Goal: Task Accomplishment & Management: Manage account settings

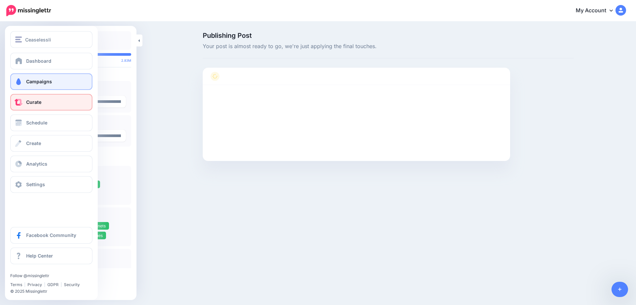
click at [20, 82] on span at bounding box center [18, 81] width 9 height 7
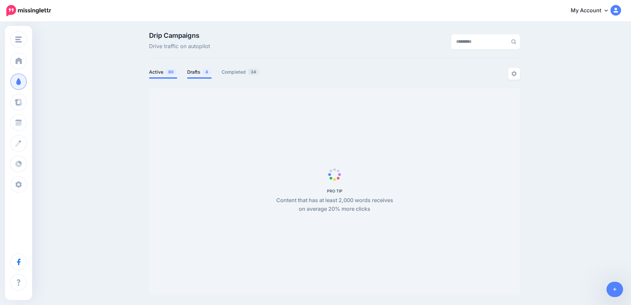
click at [195, 73] on link "Drafts 4" at bounding box center [199, 72] width 25 height 8
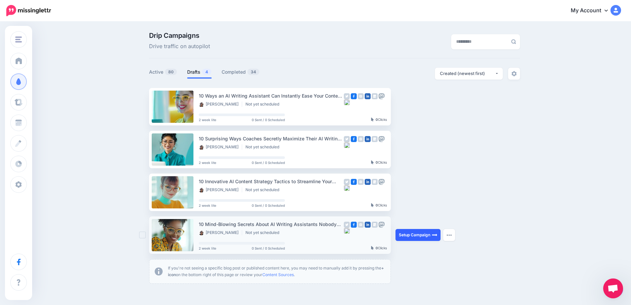
click at [425, 234] on link "Setup Campaign" at bounding box center [418, 235] width 45 height 12
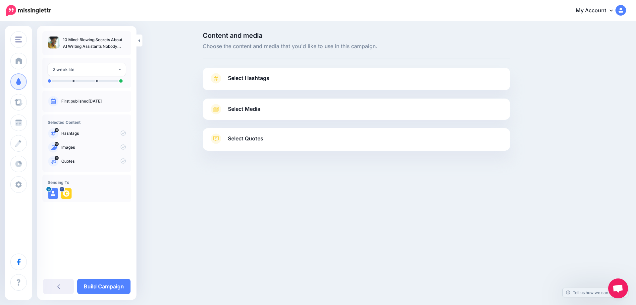
click at [102, 99] on link "Aug. 23, 2025" at bounding box center [94, 100] width 13 height 5
click at [259, 78] on span "Select Hashtags" at bounding box center [248, 78] width 41 height 9
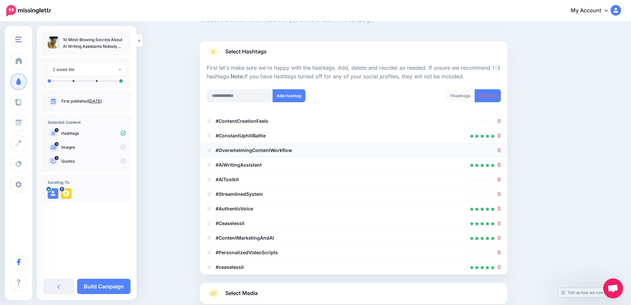
scroll to position [28, 0]
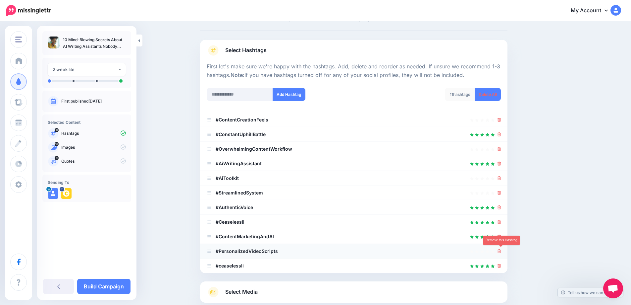
click at [501, 252] on icon at bounding box center [500, 251] width 4 height 4
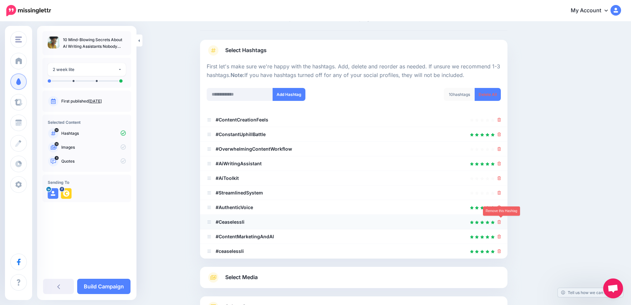
click at [501, 222] on icon at bounding box center [500, 222] width 4 height 4
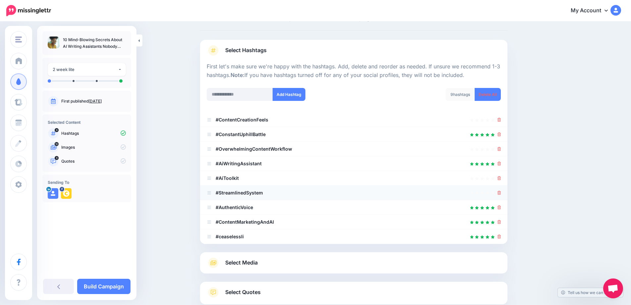
click at [500, 193] on div at bounding box center [354, 193] width 294 height 8
click at [501, 193] on icon at bounding box center [500, 193] width 4 height 4
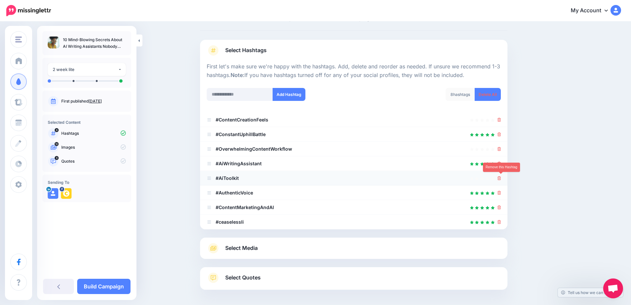
click at [501, 178] on icon at bounding box center [500, 178] width 4 height 4
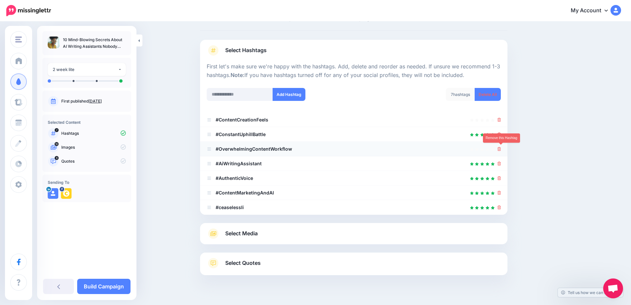
click at [500, 149] on icon at bounding box center [500, 149] width 4 height 4
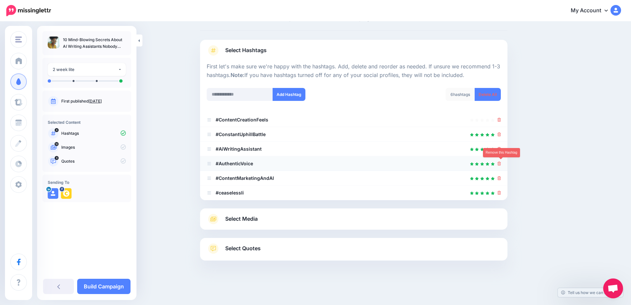
click at [501, 164] on icon at bounding box center [500, 163] width 4 height 4
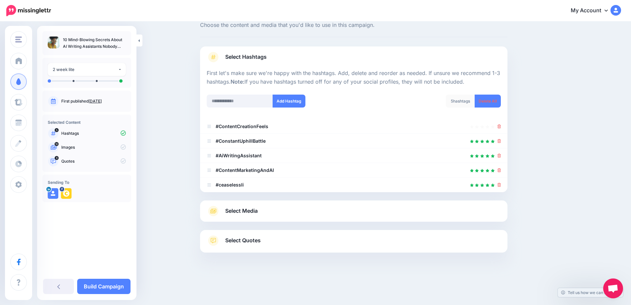
scroll to position [21, 0]
click at [501, 139] on link at bounding box center [500, 141] width 4 height 6
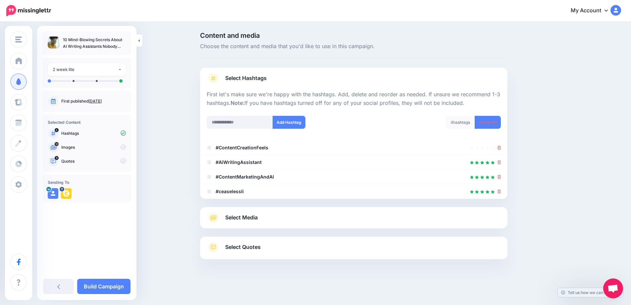
scroll to position [0, 0]
click at [257, 217] on span "Select Media" at bounding box center [244, 217] width 32 height 9
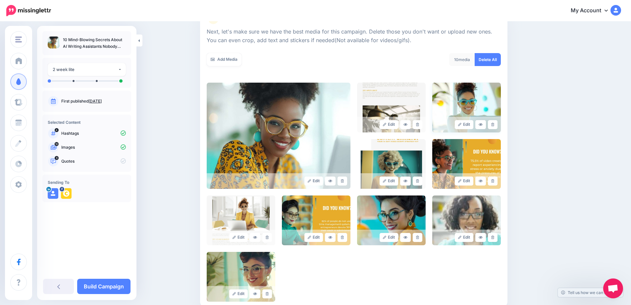
scroll to position [90, 0]
click at [419, 124] on icon at bounding box center [417, 124] width 3 height 4
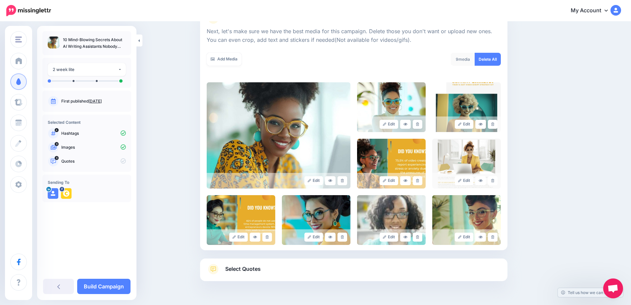
click at [419, 124] on icon at bounding box center [417, 124] width 3 height 4
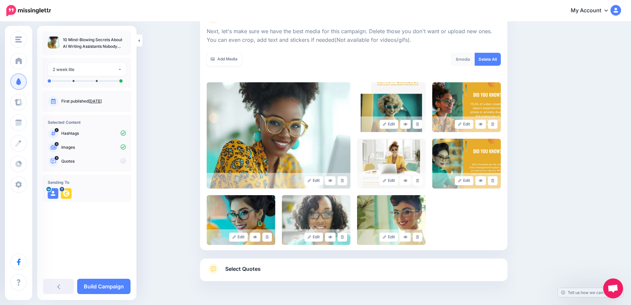
click at [419, 124] on icon at bounding box center [417, 124] width 3 height 4
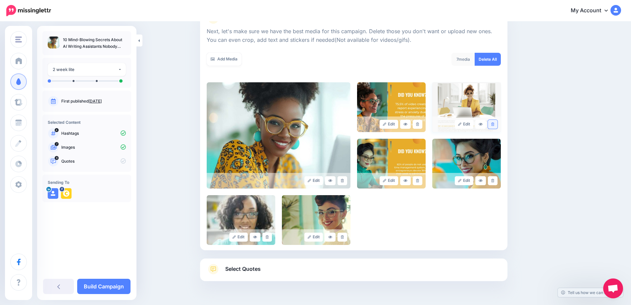
click at [495, 124] on icon at bounding box center [493, 124] width 3 height 4
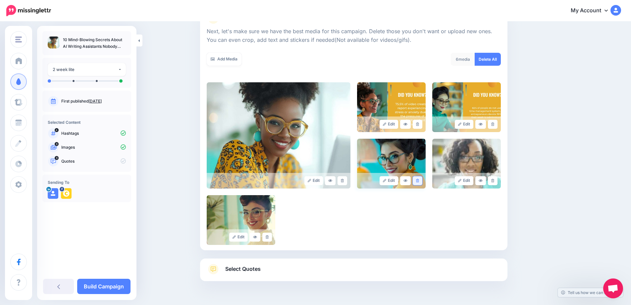
click at [423, 179] on link at bounding box center [418, 180] width 10 height 9
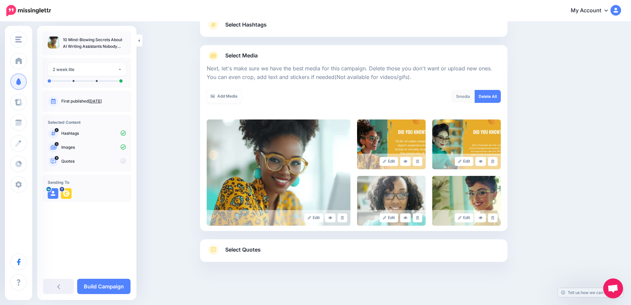
scroll to position [53, 0]
click at [423, 217] on link at bounding box center [418, 217] width 10 height 9
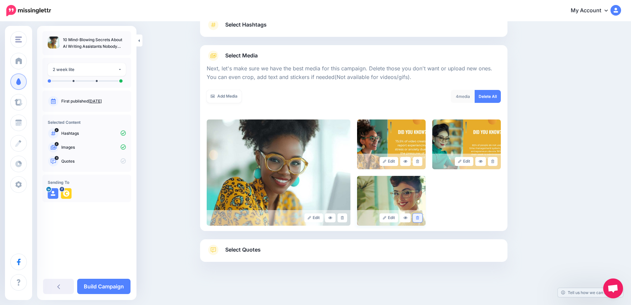
click at [419, 217] on icon at bounding box center [417, 218] width 3 height 4
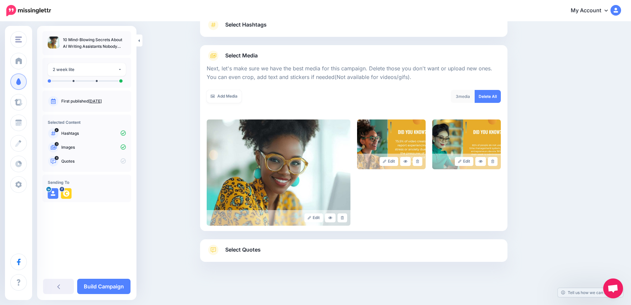
click at [249, 249] on span "Select Quotes" at bounding box center [242, 249] width 35 height 9
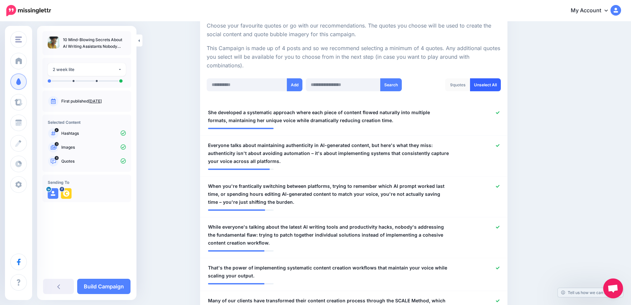
scroll to position [129, 0]
click at [486, 84] on link "Unselect All" at bounding box center [485, 84] width 31 height 13
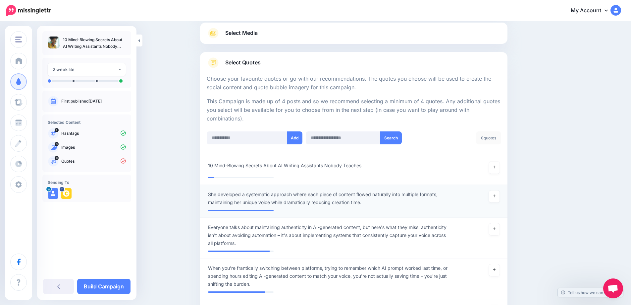
scroll to position [92, 0]
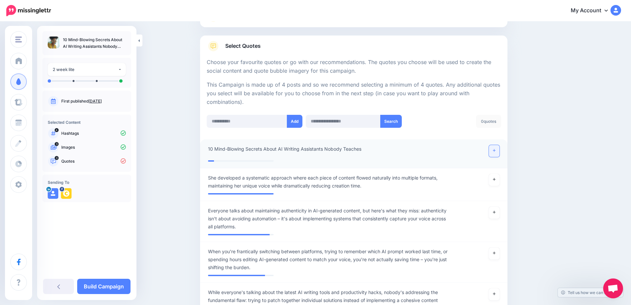
click at [496, 152] on icon at bounding box center [494, 150] width 3 height 4
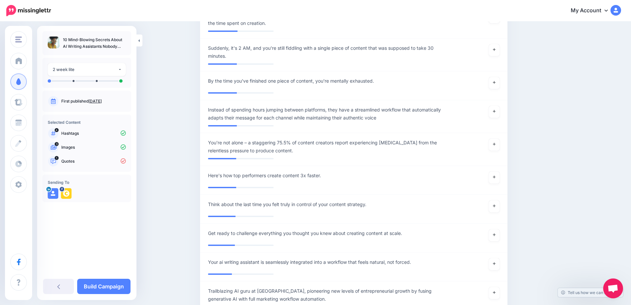
scroll to position [2574, 0]
click at [494, 146] on link at bounding box center [494, 144] width 11 height 12
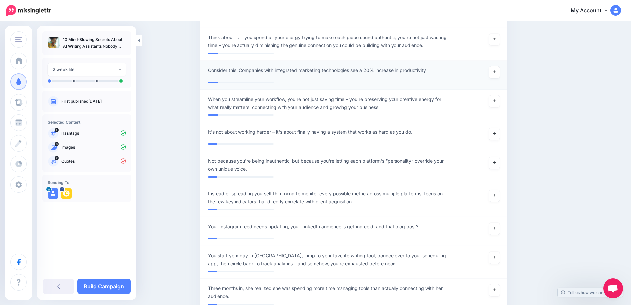
scroll to position [3702, 0]
click at [497, 79] on link at bounding box center [494, 73] width 11 height 12
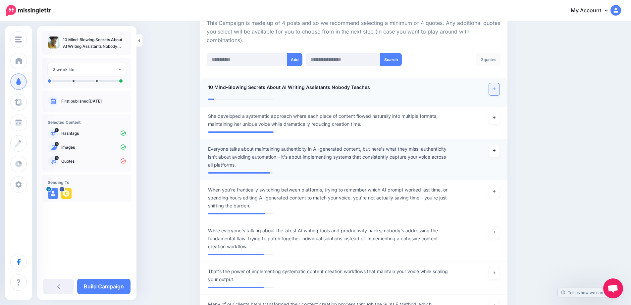
scroll to position [154, 0]
click at [496, 152] on icon at bounding box center [494, 150] width 3 height 4
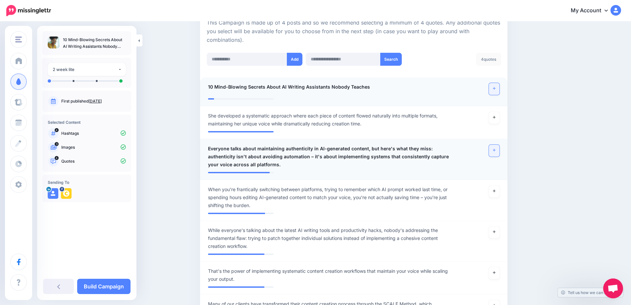
click at [496, 152] on icon at bounding box center [494, 150] width 3 height 4
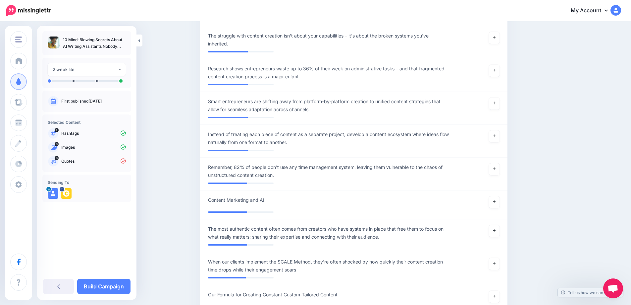
scroll to position [1497, 0]
click at [494, 105] on link at bounding box center [494, 104] width 11 height 12
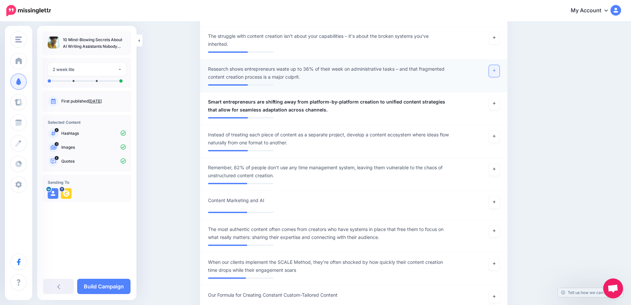
click at [499, 75] on link at bounding box center [494, 71] width 11 height 12
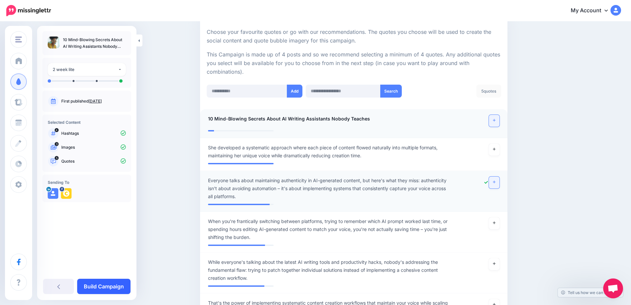
scroll to position [124, 0]
click at [103, 282] on link "Build Campaign" at bounding box center [103, 285] width 53 height 15
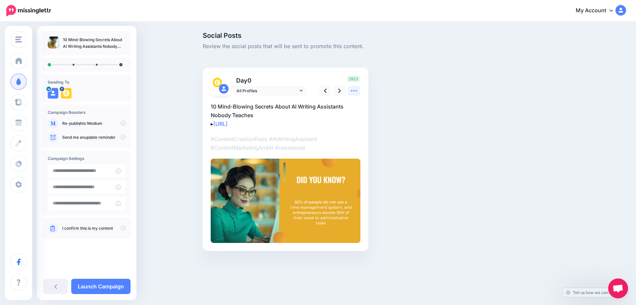
click at [358, 91] on icon at bounding box center [354, 90] width 7 height 7
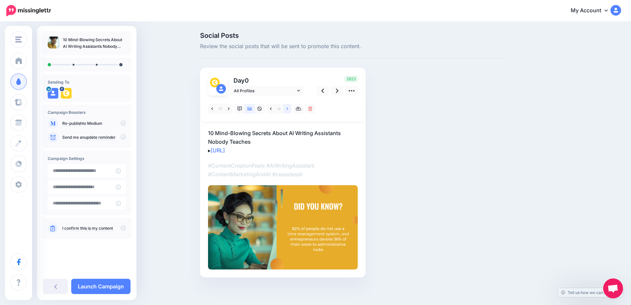
click at [288, 108] on icon at bounding box center [288, 108] width 2 height 5
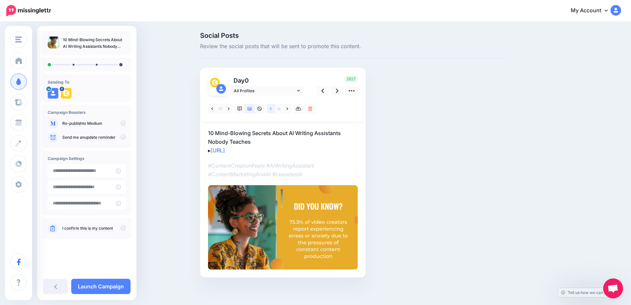
click at [272, 110] on icon at bounding box center [271, 108] width 2 height 5
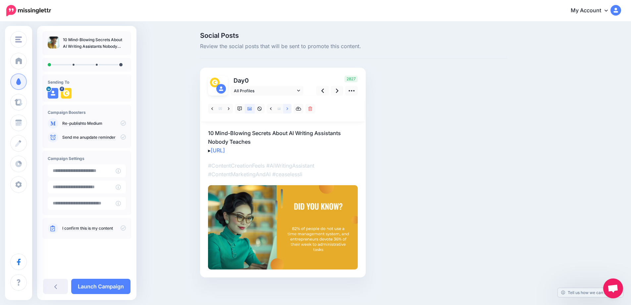
click at [288, 107] on icon at bounding box center [288, 108] width 2 height 5
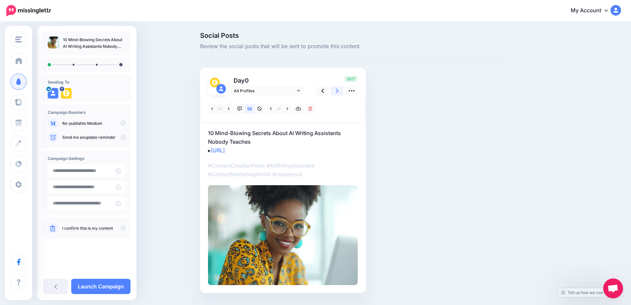
click at [343, 91] on link at bounding box center [337, 91] width 13 height 10
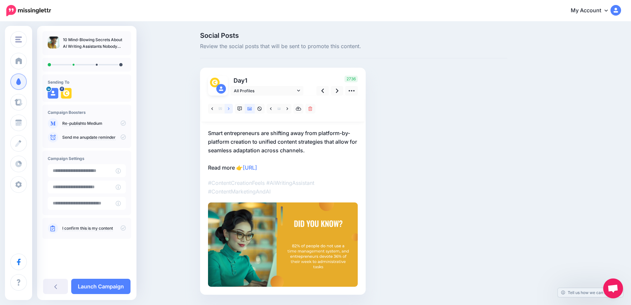
click at [230, 108] on icon at bounding box center [229, 108] width 2 height 3
click at [216, 108] on link at bounding box center [212, 109] width 8 height 10
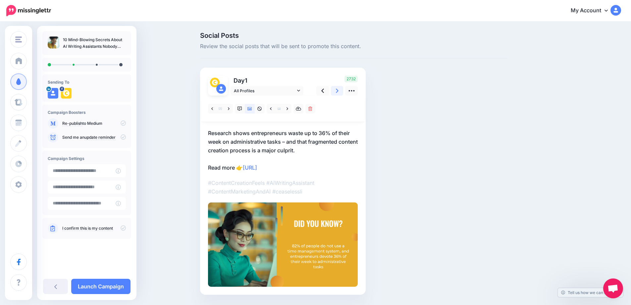
click at [339, 92] on icon at bounding box center [337, 90] width 3 height 7
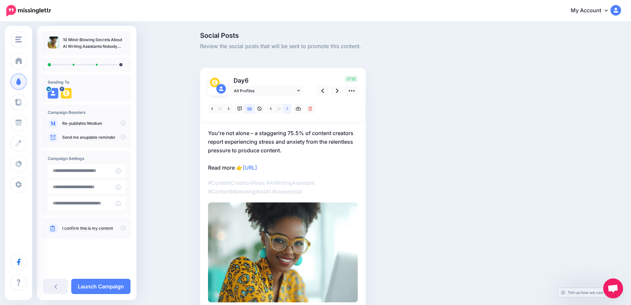
click at [287, 109] on link at bounding box center [287, 109] width 8 height 10
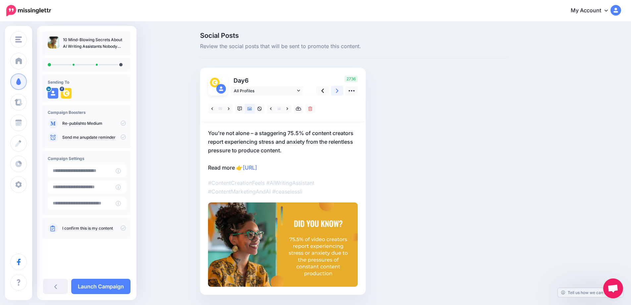
click at [339, 92] on icon at bounding box center [337, 90] width 3 height 7
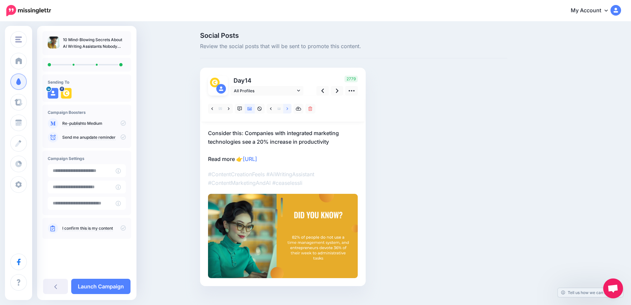
click at [288, 108] on icon at bounding box center [288, 108] width 2 height 5
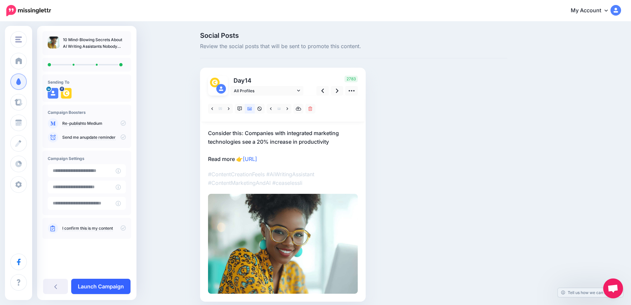
click at [108, 284] on link "Launch Campaign" at bounding box center [100, 285] width 59 height 15
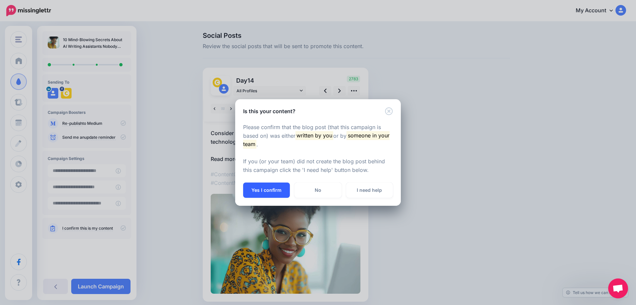
click at [274, 194] on button "Yes I confirm" at bounding box center [266, 189] width 47 height 15
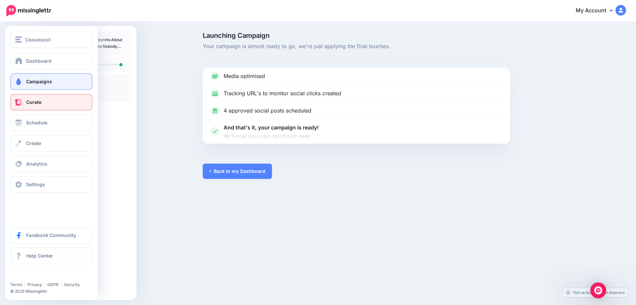
click at [24, 103] on link "Curate" at bounding box center [51, 102] width 82 height 17
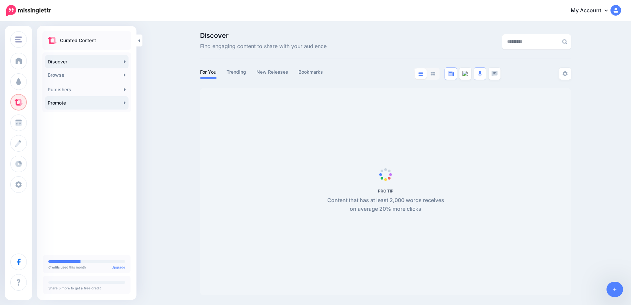
click at [123, 102] on link "Promote" at bounding box center [87, 102] width 84 height 13
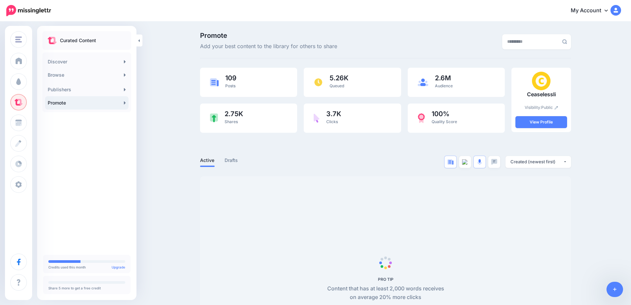
click at [124, 105] on icon at bounding box center [125, 102] width 2 height 5
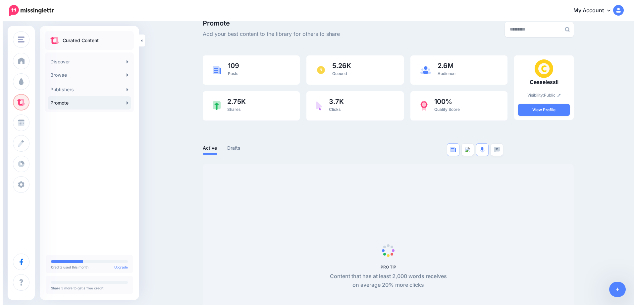
scroll to position [13, 0]
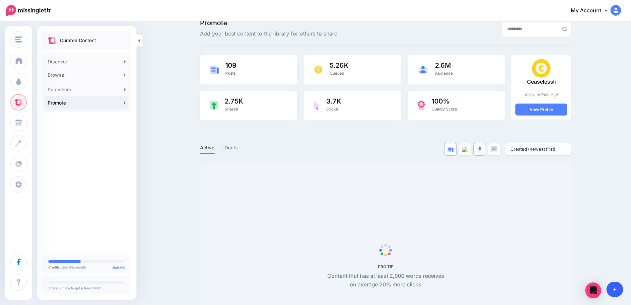
click at [616, 290] on icon at bounding box center [616, 289] width 4 height 5
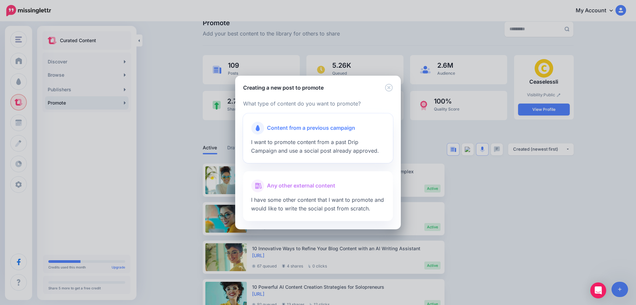
click at [298, 132] on span "Content from a previous campaign" at bounding box center [311, 128] width 88 height 9
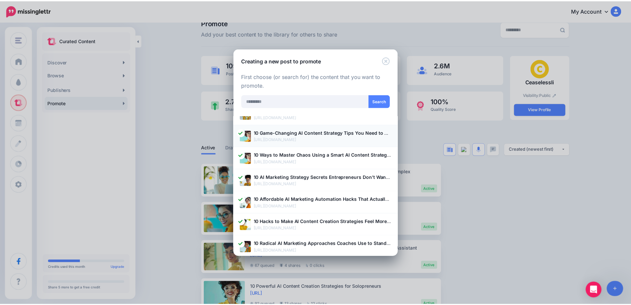
scroll to position [0, 0]
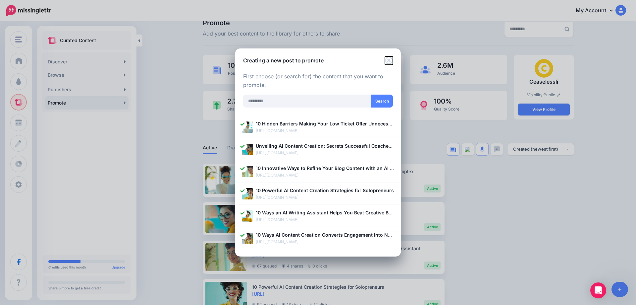
click at [389, 59] on icon "Close" at bounding box center [389, 60] width 8 height 8
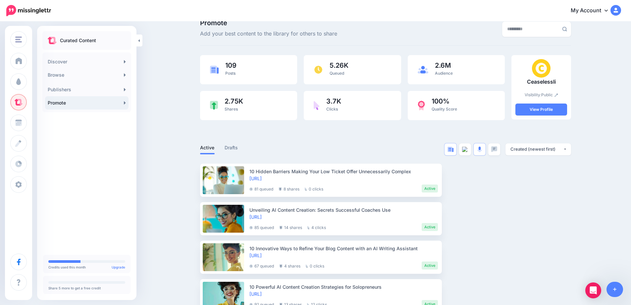
click at [122, 101] on link "Promote" at bounding box center [87, 102] width 84 height 13
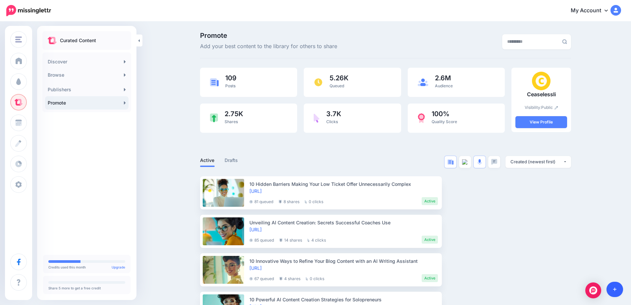
click at [615, 287] on icon at bounding box center [616, 289] width 4 height 5
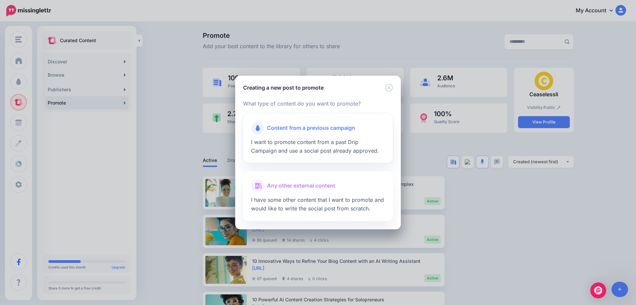
click at [279, 134] on div "Content from a previous campaign" at bounding box center [318, 127] width 134 height 13
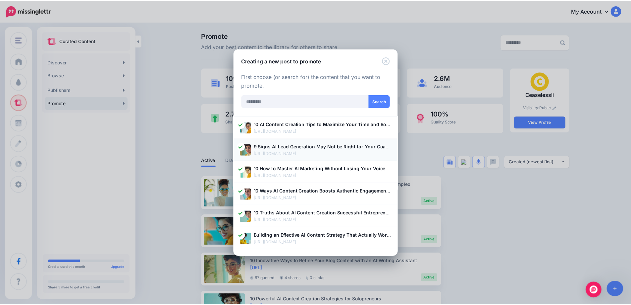
scroll to position [305, 0]
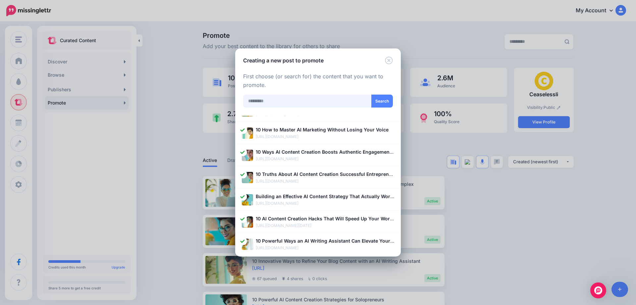
click at [283, 102] on input "text" at bounding box center [307, 100] width 129 height 13
type input "*"
type input "**********"
click at [381, 100] on button "Search" at bounding box center [383, 100] width 22 height 13
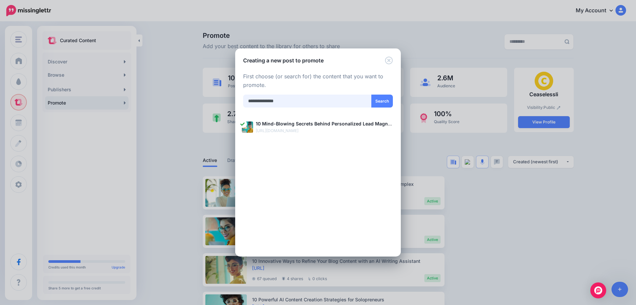
drag, startPoint x: 297, startPoint y: 103, endPoint x: 217, endPoint y: 103, distance: 80.2
click at [217, 103] on div "Creating a new post to promote Loading Loading What type of content do you want…" at bounding box center [318, 152] width 636 height 305
click at [17, 80] on div "Creating a new post to promote Loading Loading What type of content do you want…" at bounding box center [318, 152] width 636 height 305
click at [389, 59] on icon "Close" at bounding box center [389, 60] width 8 height 8
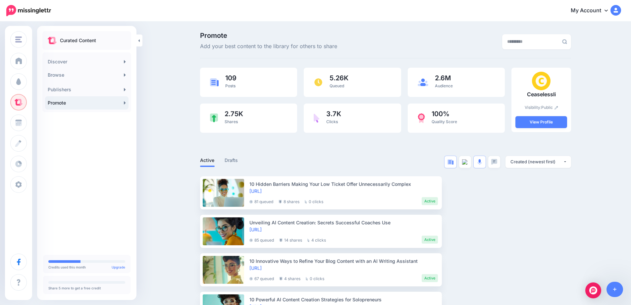
click at [123, 104] on link "Promote" at bounding box center [87, 102] width 84 height 13
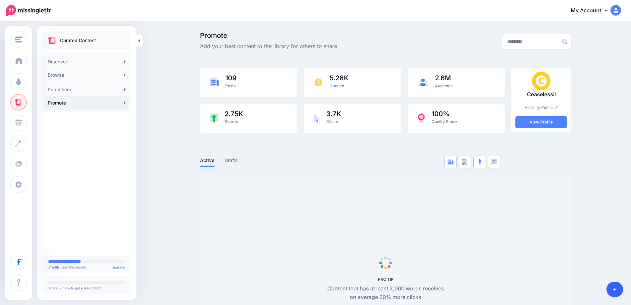
click at [616, 291] on icon at bounding box center [616, 289] width 4 height 5
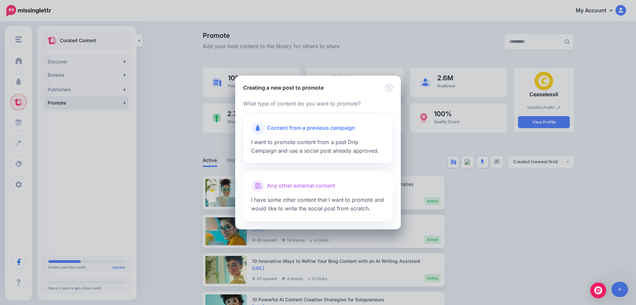
click at [308, 143] on span "I want to promote content from a past Drip Campaign and use a social post alrea…" at bounding box center [315, 146] width 128 height 15
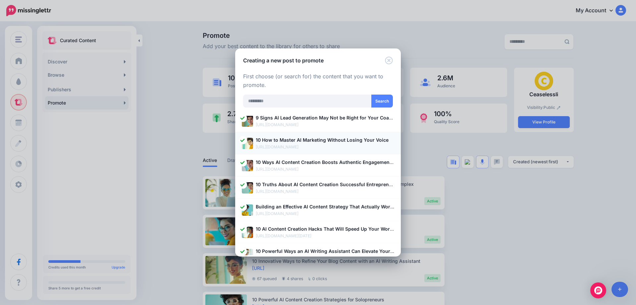
scroll to position [305, 0]
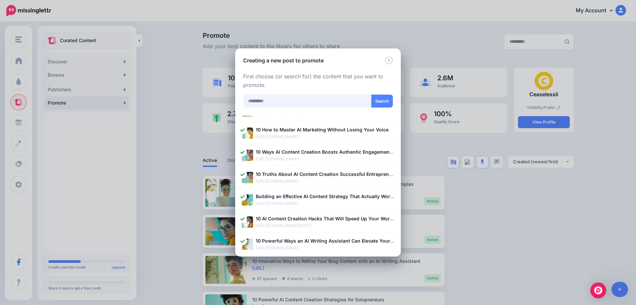
click at [258, 103] on input "text" at bounding box center [307, 100] width 129 height 13
paste input "**********"
type input "**********"
click at [382, 102] on button "Search" at bounding box center [383, 100] width 22 height 13
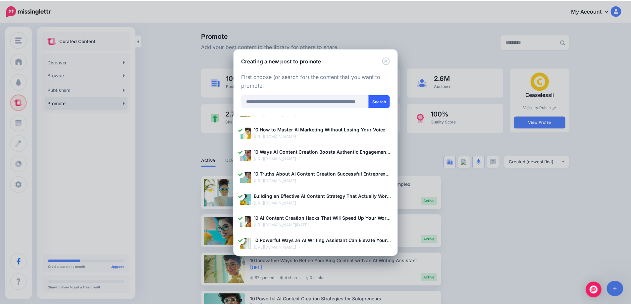
scroll to position [0, 0]
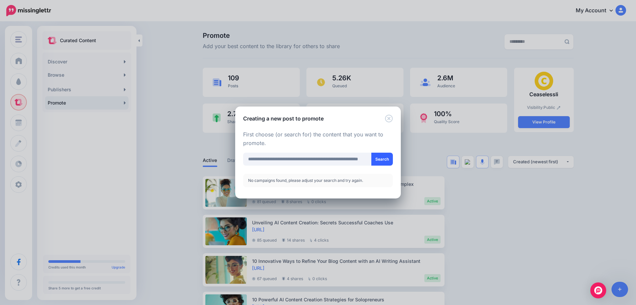
click at [381, 160] on button "Search" at bounding box center [383, 158] width 22 height 13
click at [389, 116] on icon "Close" at bounding box center [389, 118] width 8 height 8
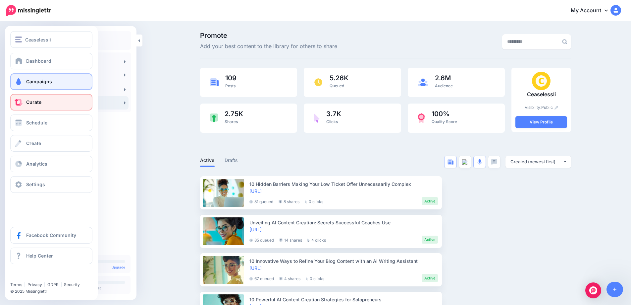
click at [25, 82] on link "Campaigns" at bounding box center [51, 81] width 82 height 17
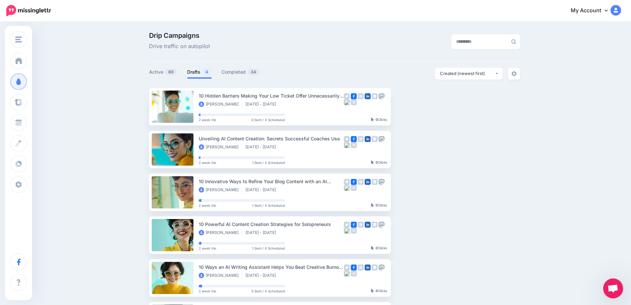
click at [201, 70] on link "Drafts 4" at bounding box center [199, 72] width 25 height 8
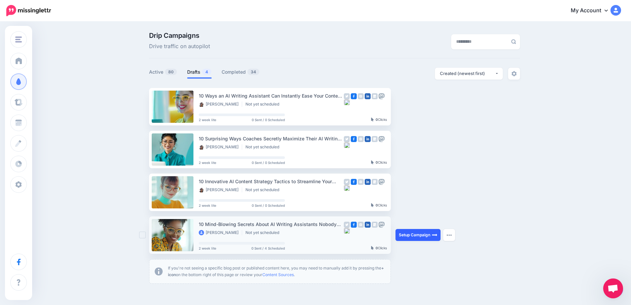
click at [415, 235] on link "Setup Campaign" at bounding box center [418, 235] width 45 height 12
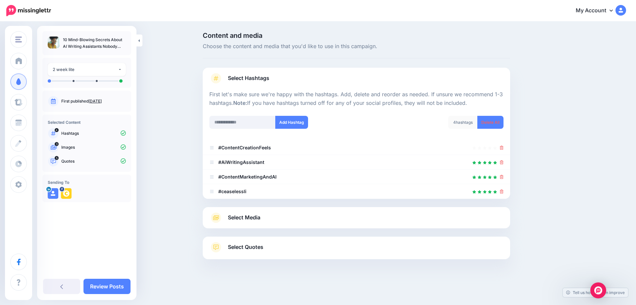
click at [238, 216] on span "Select Media" at bounding box center [244, 217] width 32 height 9
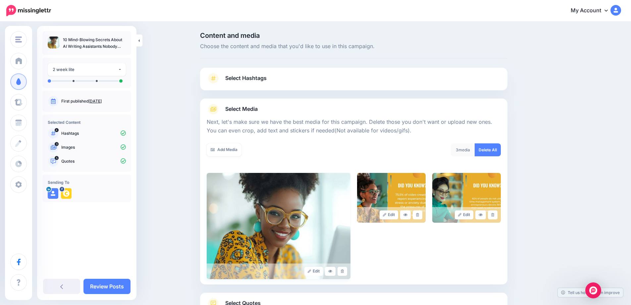
scroll to position [53, 0]
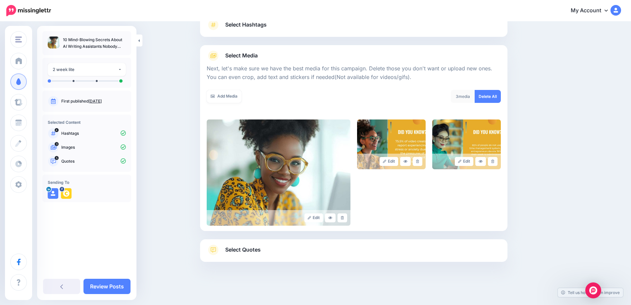
click at [253, 250] on span "Select Quotes" at bounding box center [242, 249] width 35 height 9
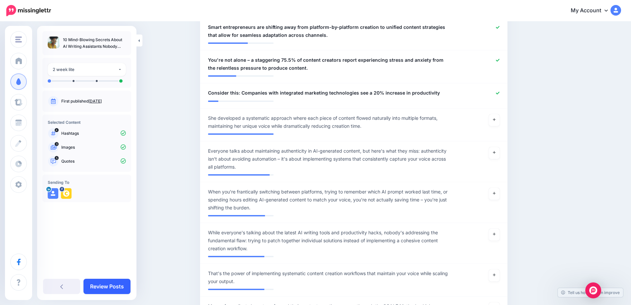
scroll to position [272, 0]
click at [110, 287] on link "Review Posts" at bounding box center [107, 285] width 47 height 15
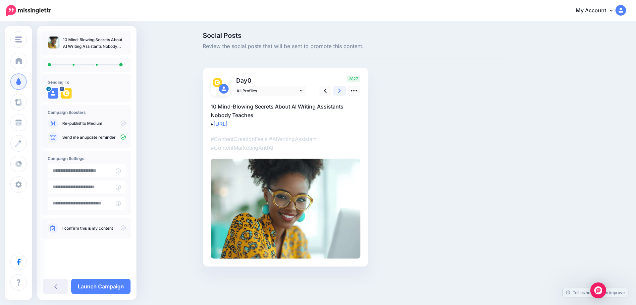
click at [341, 93] on link at bounding box center [339, 91] width 13 height 10
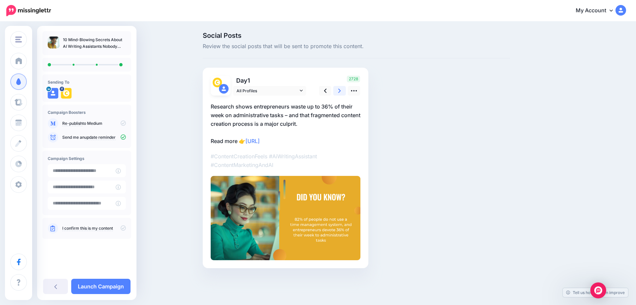
click at [341, 93] on link at bounding box center [339, 91] width 13 height 10
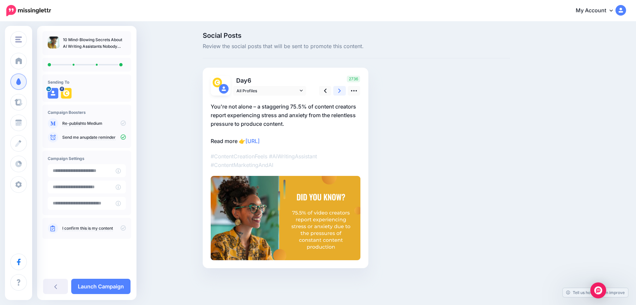
click at [341, 93] on link at bounding box center [339, 91] width 13 height 10
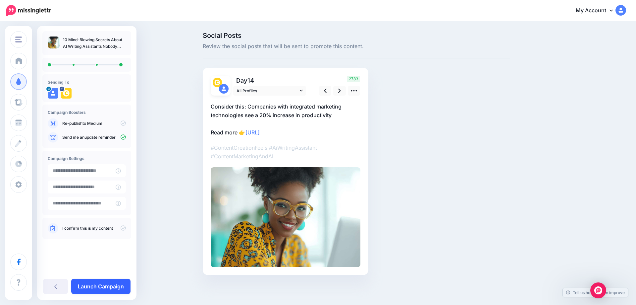
click at [104, 286] on link "Launch Campaign" at bounding box center [100, 285] width 59 height 15
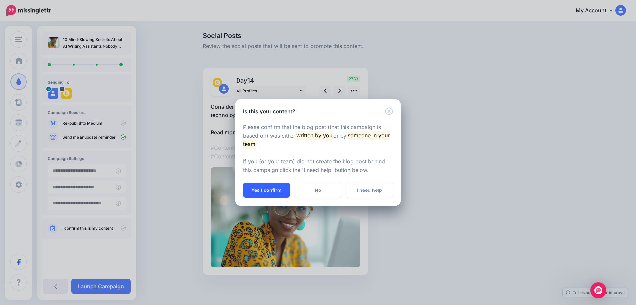
click at [278, 192] on button "Yes I confirm" at bounding box center [266, 189] width 47 height 15
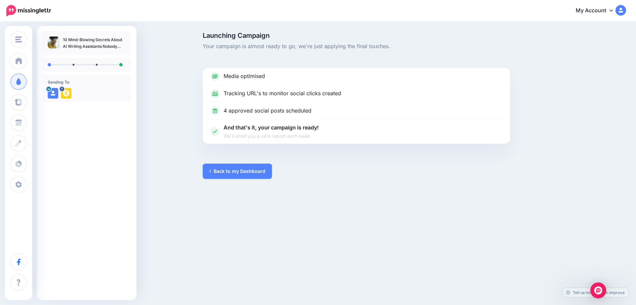
click at [426, 213] on div "Ceaselessli [GEOGRAPHIC_DATA] Add Workspace Dashboard Campaigns Curate Schedule…" at bounding box center [318, 152] width 636 height 305
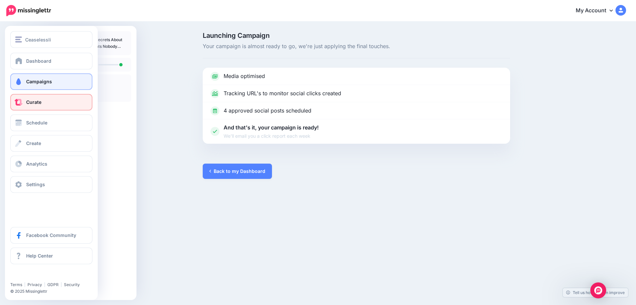
click at [22, 103] on span at bounding box center [18, 102] width 9 height 7
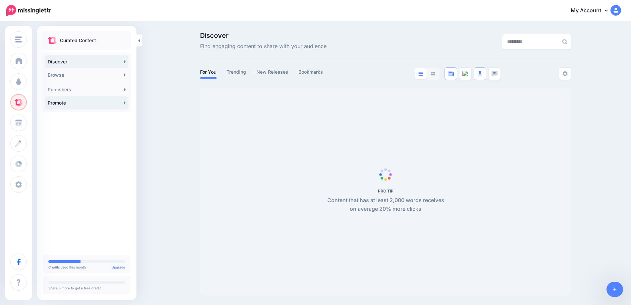
click at [124, 104] on link "Promote" at bounding box center [87, 102] width 84 height 13
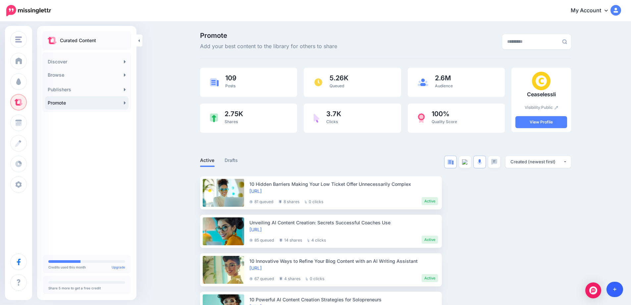
click at [616, 291] on icon at bounding box center [616, 289] width 4 height 5
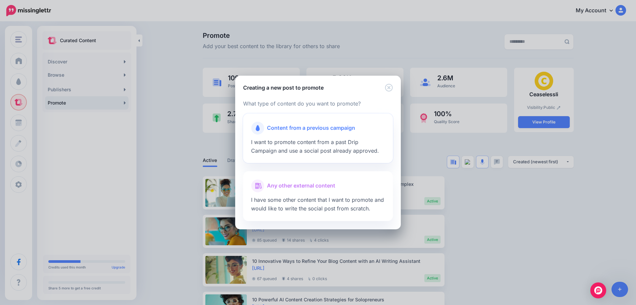
click at [313, 143] on span "I want to promote content from a past Drip Campaign and use a social post alrea…" at bounding box center [315, 146] width 128 height 15
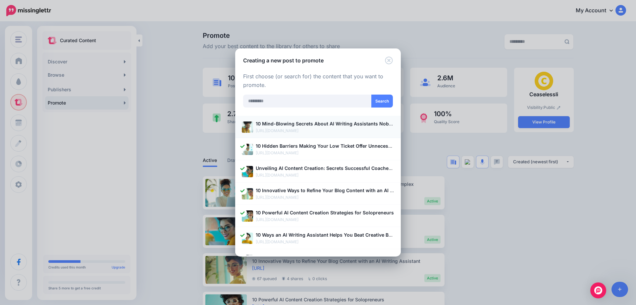
click at [287, 126] on b "10 Mind-Blowing Secrets About AI Writing Assistants Nobody Teaches" at bounding box center [337, 124] width 162 height 6
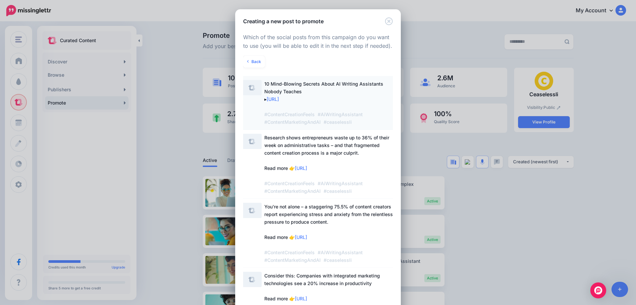
click at [278, 91] on span "10 Mind-Blowing Secrets About AI Writing Assistants Nobody Teaches ▸ https://lt…" at bounding box center [329, 103] width 130 height 46
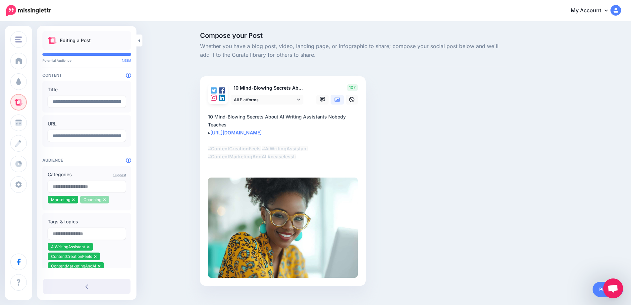
click at [105, 200] on icon at bounding box center [104, 200] width 3 height 4
click at [78, 187] on input "text" at bounding box center [87, 186] width 78 height 12
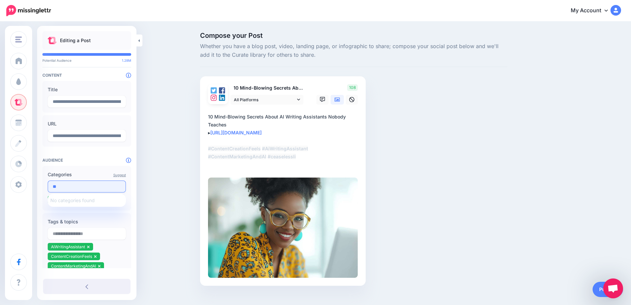
type input "*"
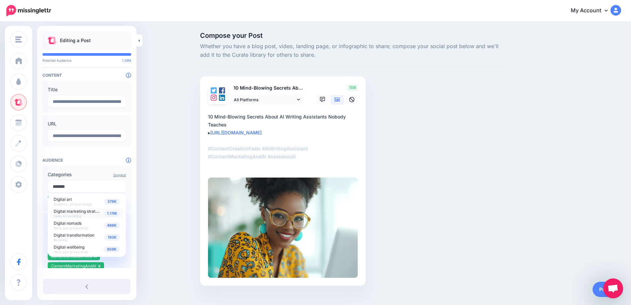
type input "*******"
click at [111, 215] on span "1.17M" at bounding box center [112, 213] width 16 height 6
click at [158, 190] on div "Compose your Post Whether you have a blog post, video, landing page, or infogra…" at bounding box center [315, 168] width 631 height 293
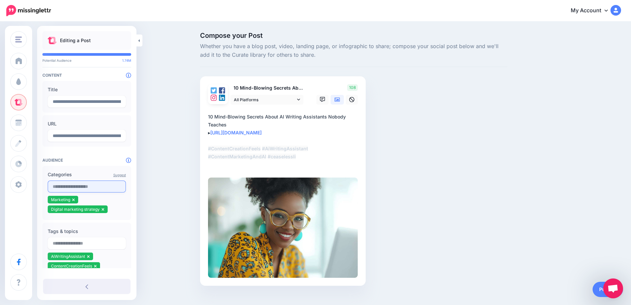
click at [76, 185] on input "text" at bounding box center [87, 186] width 78 height 12
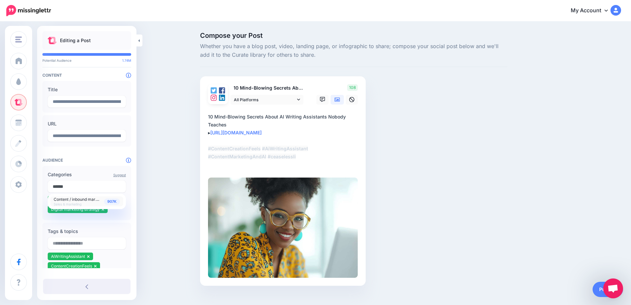
type input "******"
click at [112, 202] on span "907K" at bounding box center [112, 201] width 16 height 6
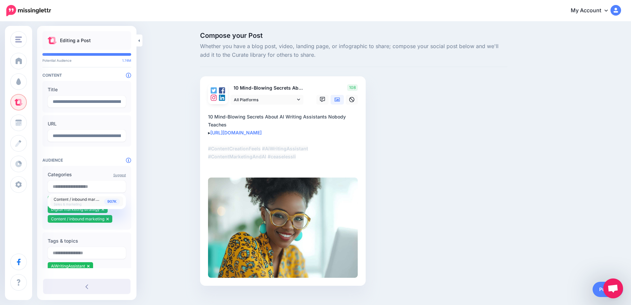
click at [169, 201] on div "Compose your Post Whether you have a blog post, video, landing page, or infogra…" at bounding box center [315, 168] width 631 height 293
click at [597, 288] on link "Publish" at bounding box center [608, 288] width 30 height 15
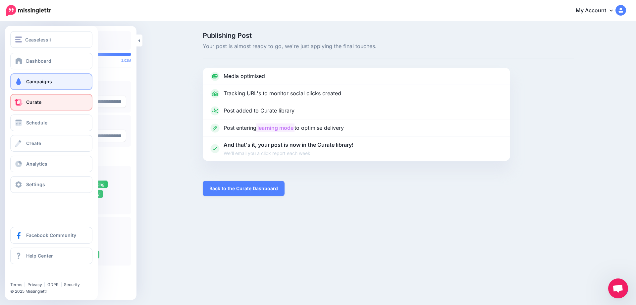
click at [23, 80] on link "Campaigns" at bounding box center [51, 81] width 82 height 17
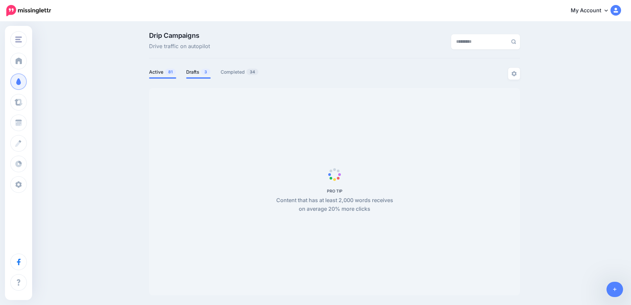
click at [203, 72] on link "Drafts 3" at bounding box center [198, 72] width 25 height 8
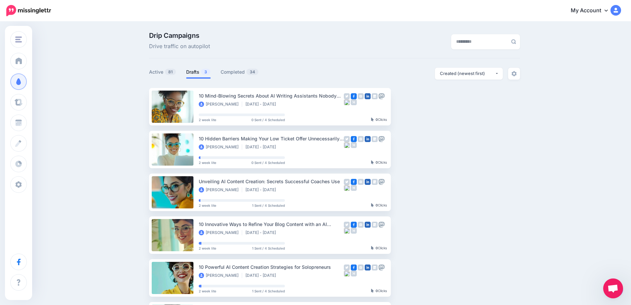
click at [198, 72] on link "Drafts 3" at bounding box center [198, 72] width 25 height 8
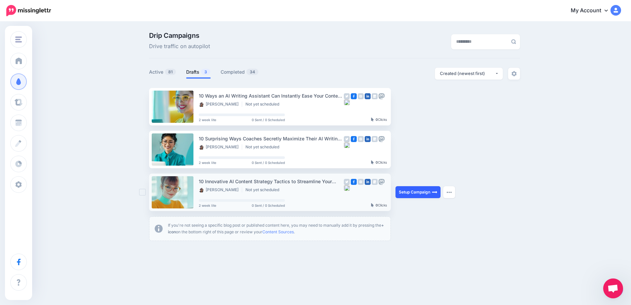
click at [417, 194] on link "Setup Campaign" at bounding box center [418, 192] width 45 height 12
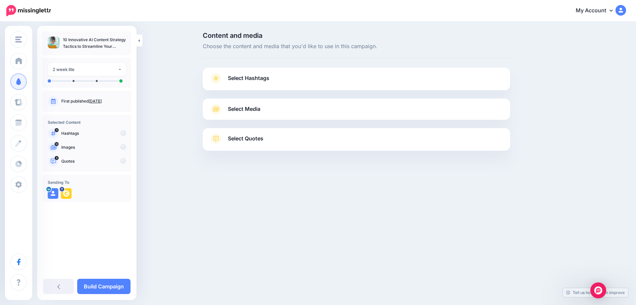
click at [253, 77] on span "Select Hashtags" at bounding box center [248, 78] width 41 height 9
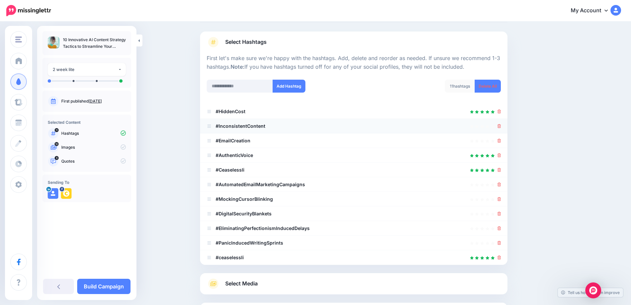
scroll to position [48, 0]
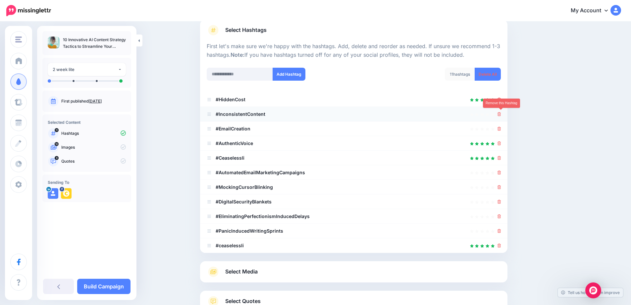
click at [501, 114] on icon at bounding box center [500, 114] width 4 height 4
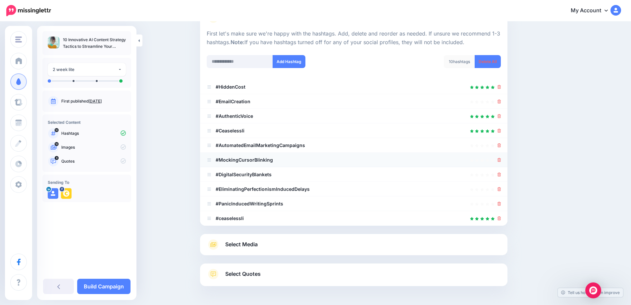
scroll to position [61, 0]
click at [501, 157] on link at bounding box center [500, 159] width 4 height 6
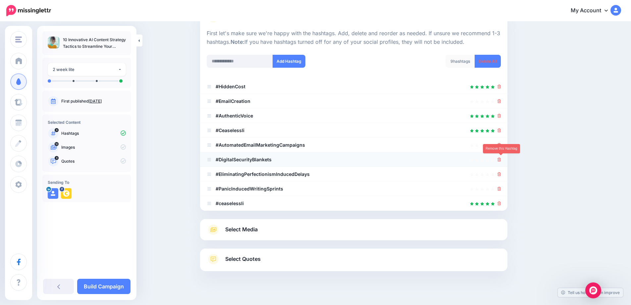
click at [501, 159] on icon at bounding box center [500, 159] width 4 height 4
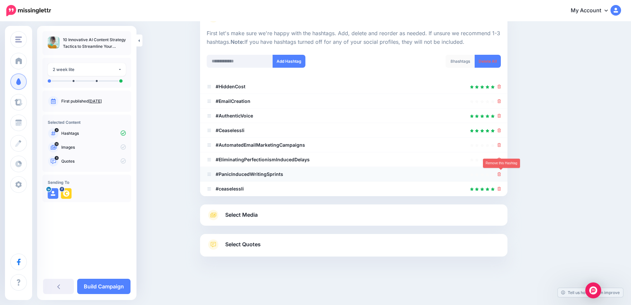
click at [501, 175] on icon at bounding box center [500, 174] width 4 height 4
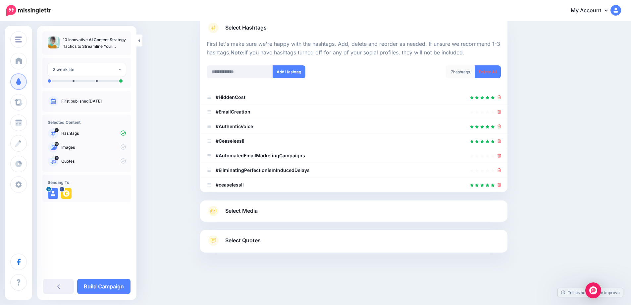
scroll to position [50, 0]
click at [501, 171] on icon at bounding box center [500, 170] width 4 height 4
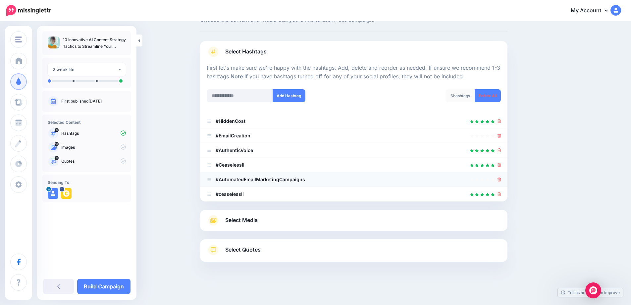
scroll to position [27, 0]
click at [500, 166] on icon at bounding box center [500, 165] width 4 height 4
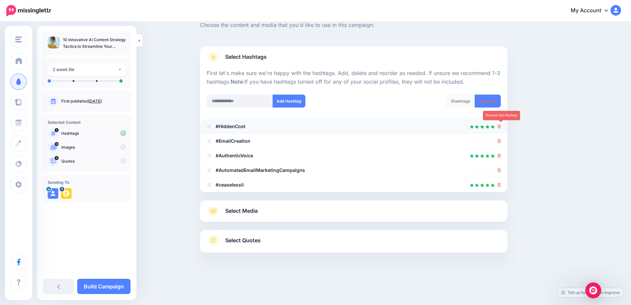
click at [501, 126] on icon at bounding box center [500, 126] width 4 height 4
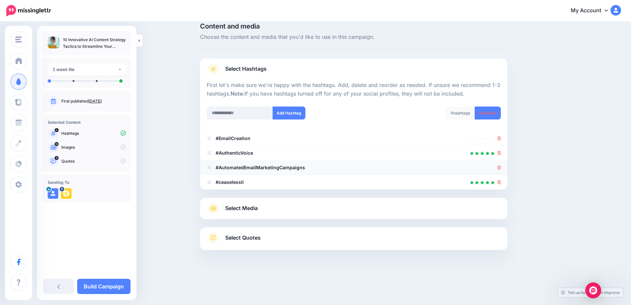
scroll to position [9, 0]
click at [255, 208] on span "Select Media" at bounding box center [241, 208] width 32 height 9
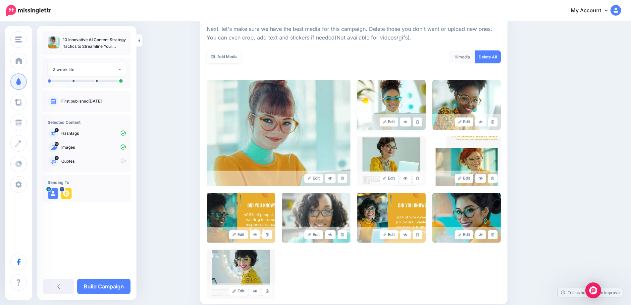
scroll to position [93, 0]
click at [419, 123] on icon at bounding box center [417, 122] width 3 height 4
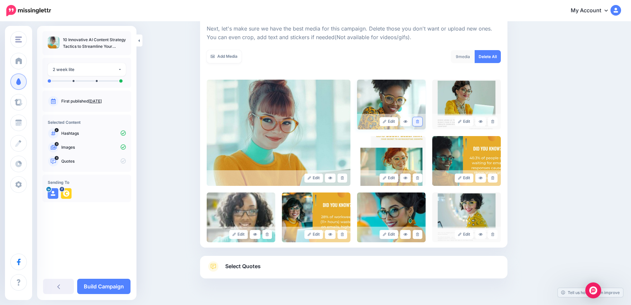
click at [422, 123] on link at bounding box center [418, 121] width 10 height 9
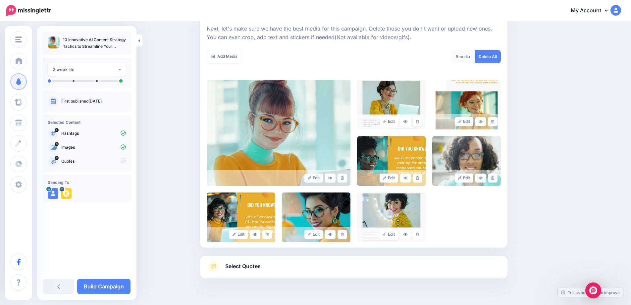
click at [422, 123] on link at bounding box center [418, 121] width 10 height 9
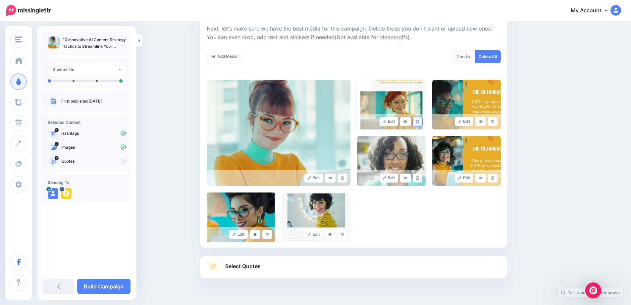
click at [419, 123] on icon at bounding box center [417, 122] width 3 height 4
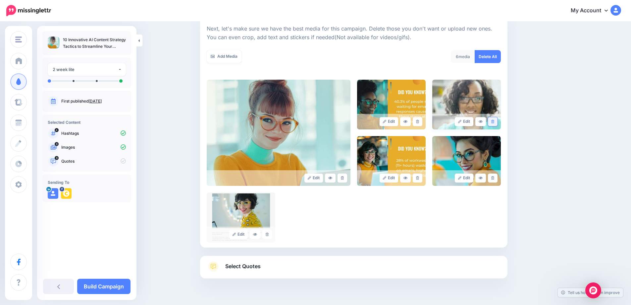
click at [498, 123] on link at bounding box center [493, 121] width 10 height 9
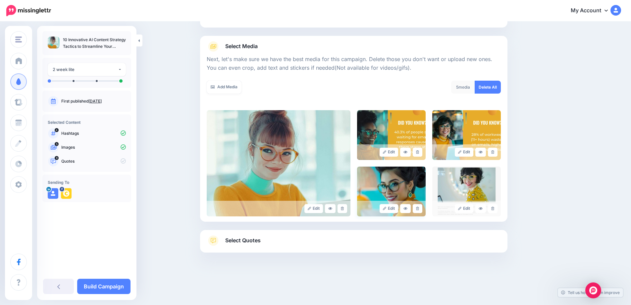
scroll to position [63, 0]
click at [419, 209] on icon at bounding box center [417, 208] width 3 height 4
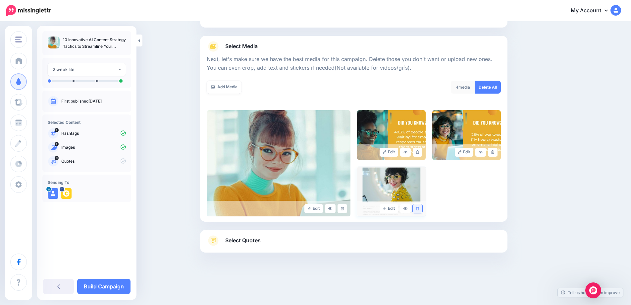
click at [419, 209] on icon at bounding box center [417, 208] width 3 height 4
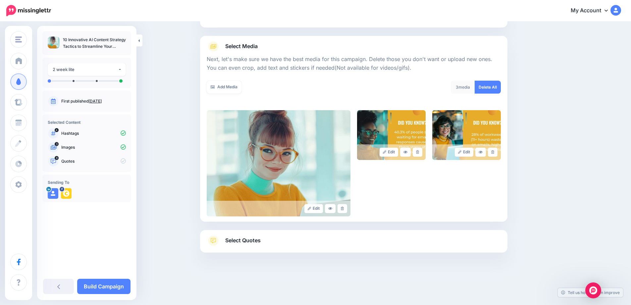
click at [255, 241] on span "Select Quotes" at bounding box center [242, 240] width 35 height 9
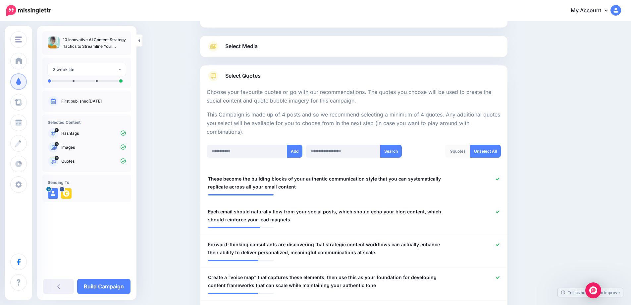
scroll to position [113, 0]
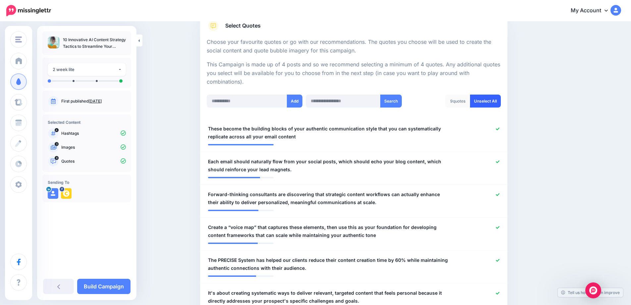
click at [486, 102] on link "Unselect All" at bounding box center [485, 100] width 31 height 13
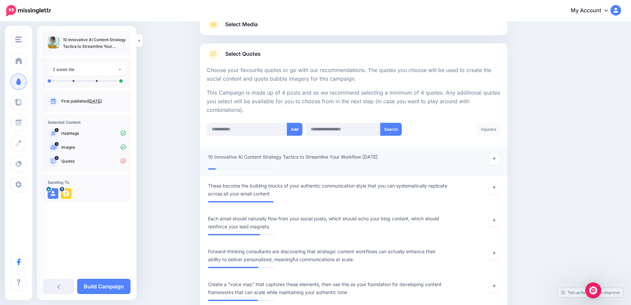
scroll to position [85, 0]
click at [496, 158] on icon at bounding box center [494, 158] width 3 height 4
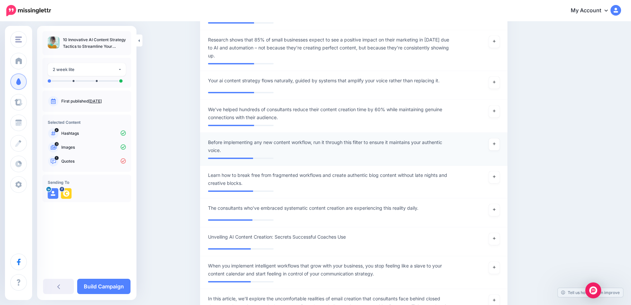
scroll to position [522, 0]
click at [496, 177] on icon at bounding box center [494, 176] width 3 height 3
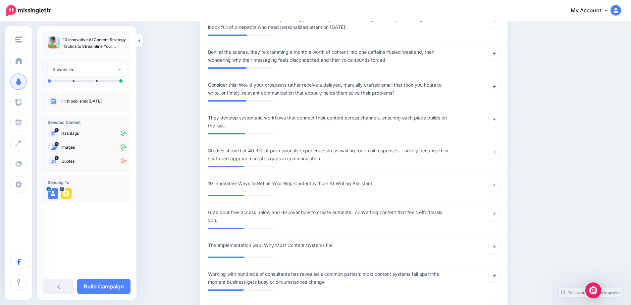
scroll to position [1065, 0]
drag, startPoint x: 495, startPoint y: 154, endPoint x: 504, endPoint y: 5, distance: 149.4
click at [495, 154] on link at bounding box center [494, 152] width 11 height 12
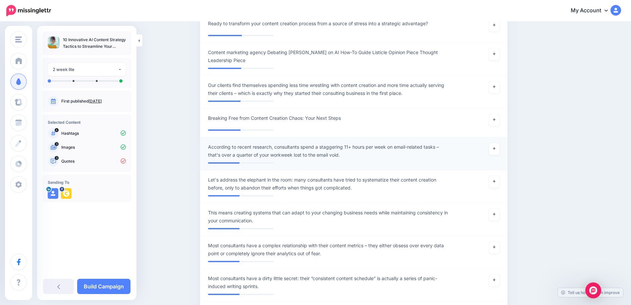
scroll to position [1503, 0]
click at [496, 148] on icon at bounding box center [494, 148] width 3 height 4
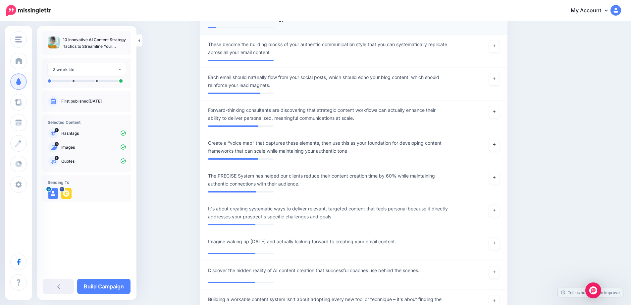
scroll to position [222, 0]
click at [496, 113] on icon at bounding box center [494, 112] width 3 height 4
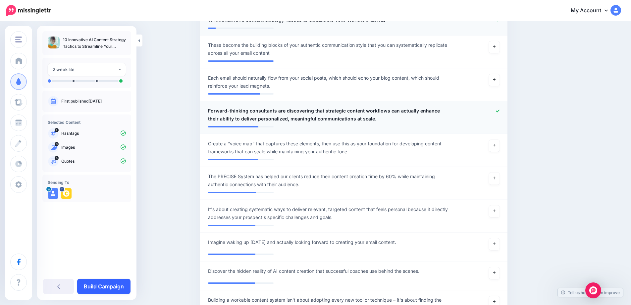
click at [108, 290] on link "Build Campaign" at bounding box center [103, 285] width 53 height 15
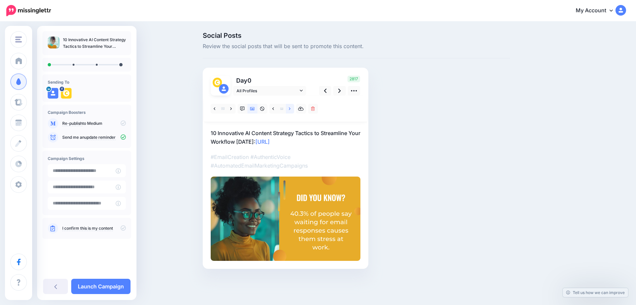
click at [290, 108] on icon at bounding box center [290, 108] width 2 height 3
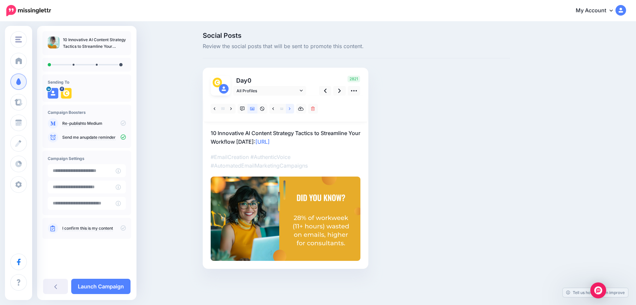
click at [290, 108] on icon at bounding box center [290, 108] width 2 height 3
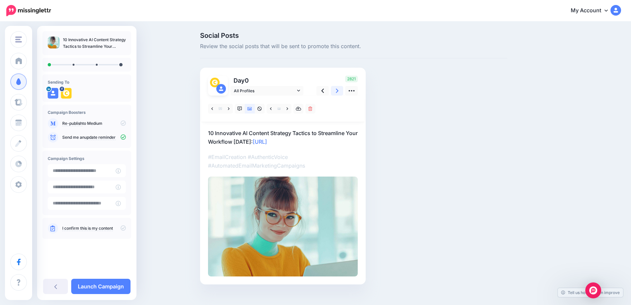
click at [339, 92] on icon at bounding box center [337, 90] width 3 height 7
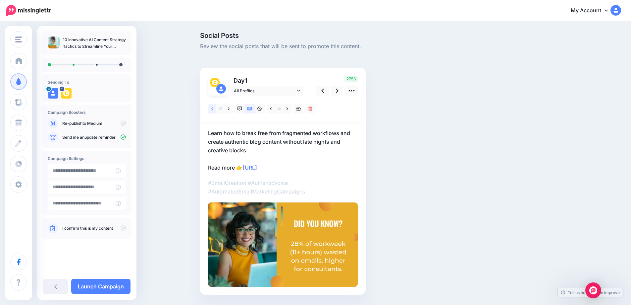
click at [216, 109] on link at bounding box center [212, 109] width 8 height 10
click at [342, 89] on link at bounding box center [337, 91] width 13 height 10
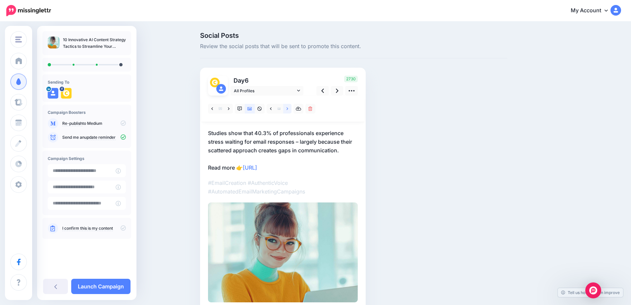
click at [291, 110] on link at bounding box center [287, 109] width 8 height 10
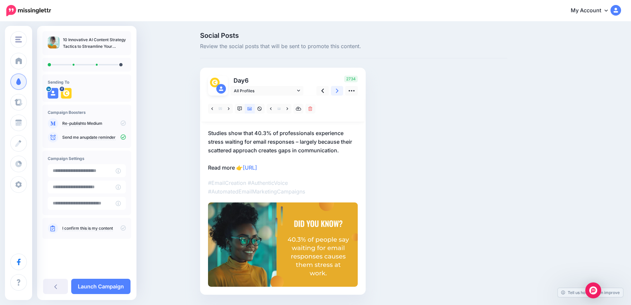
click at [339, 91] on icon at bounding box center [337, 90] width 3 height 7
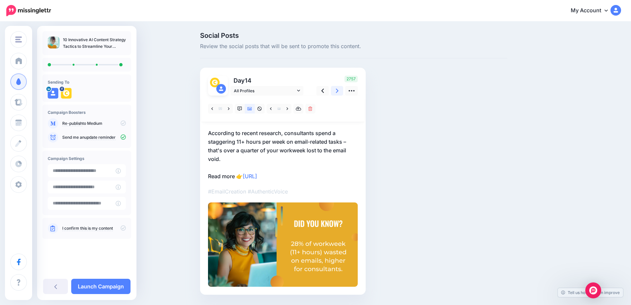
scroll to position [20, 0]
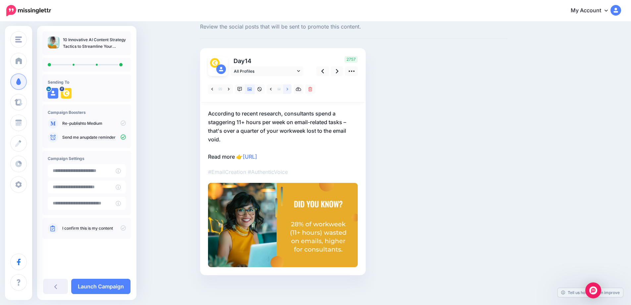
click at [288, 90] on icon at bounding box center [288, 89] width 2 height 5
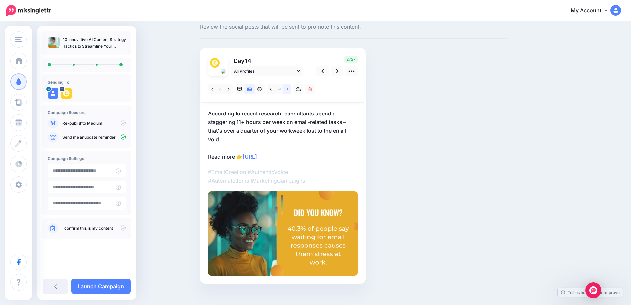
click at [288, 90] on icon at bounding box center [288, 89] width 2 height 3
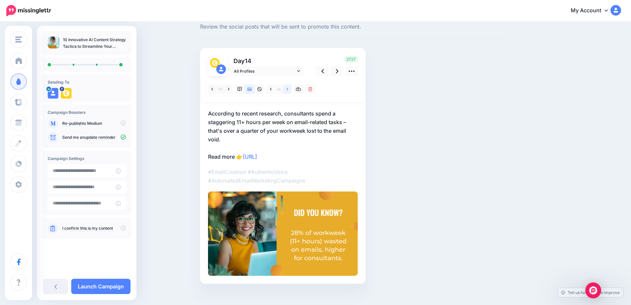
click at [288, 90] on icon at bounding box center [288, 89] width 2 height 3
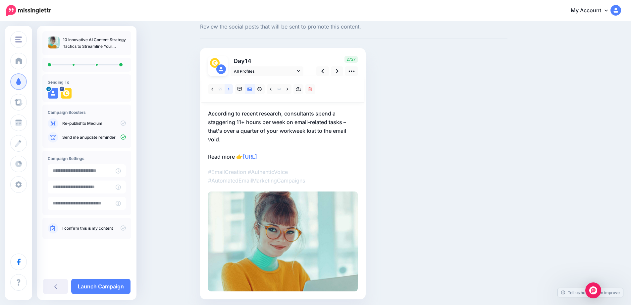
click at [230, 90] on icon at bounding box center [229, 89] width 2 height 5
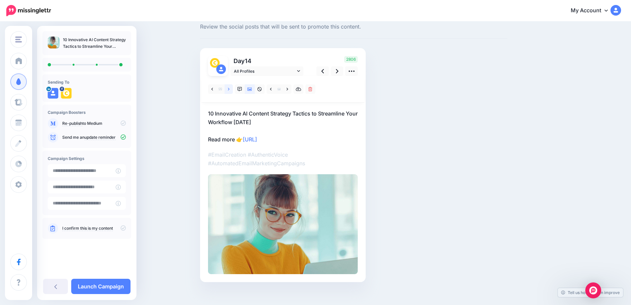
click at [230, 90] on icon at bounding box center [229, 89] width 2 height 3
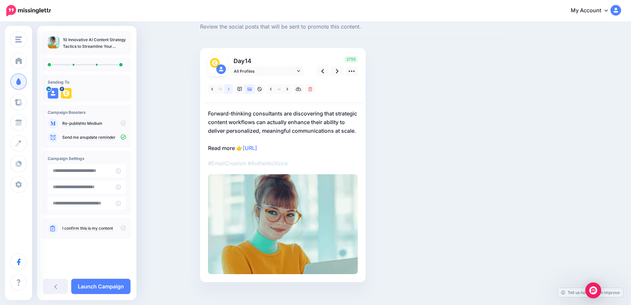
click at [230, 90] on icon at bounding box center [229, 89] width 2 height 3
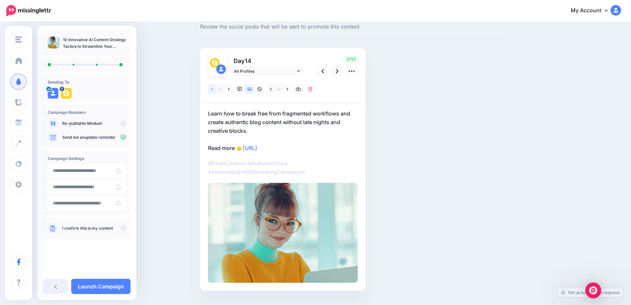
click at [213, 88] on icon at bounding box center [212, 89] width 2 height 5
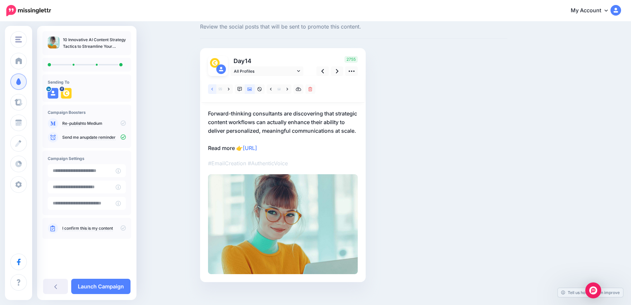
click at [213, 88] on icon at bounding box center [212, 89] width 2 height 5
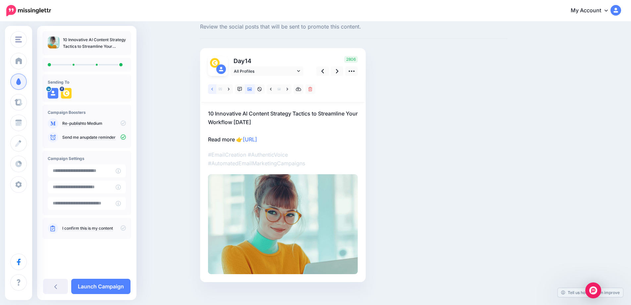
click at [213, 88] on icon at bounding box center [212, 89] width 2 height 5
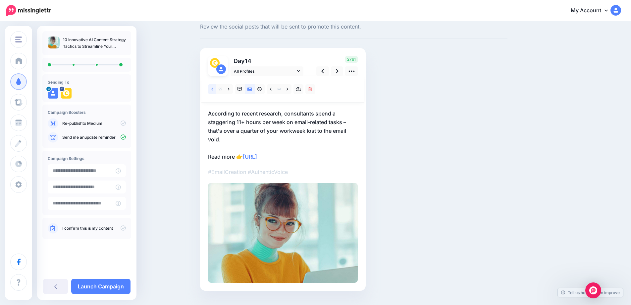
click at [213, 88] on icon at bounding box center [212, 89] width 2 height 5
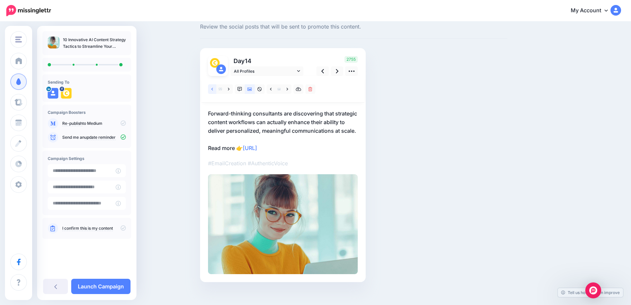
click at [213, 88] on icon at bounding box center [212, 89] width 2 height 5
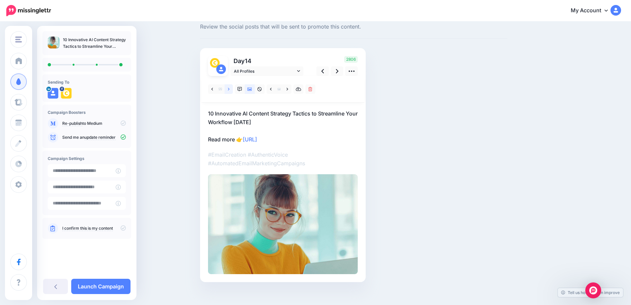
click at [230, 89] on link at bounding box center [229, 89] width 8 height 10
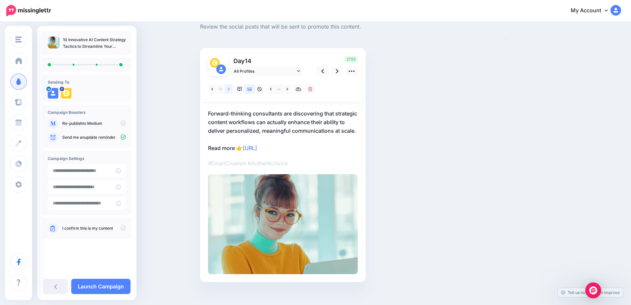
scroll to position [35, 0]
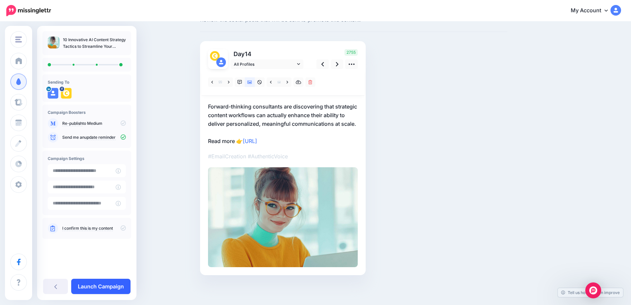
click at [93, 286] on link "Launch Campaign" at bounding box center [100, 285] width 59 height 15
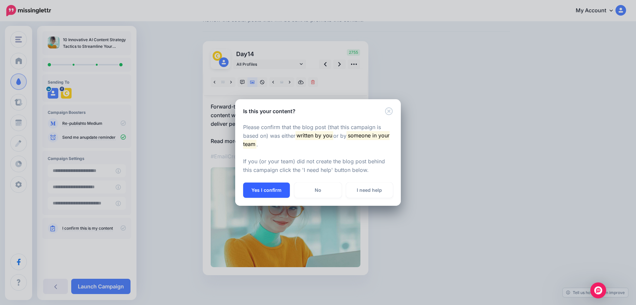
click at [260, 193] on button "Yes I confirm" at bounding box center [266, 189] width 47 height 15
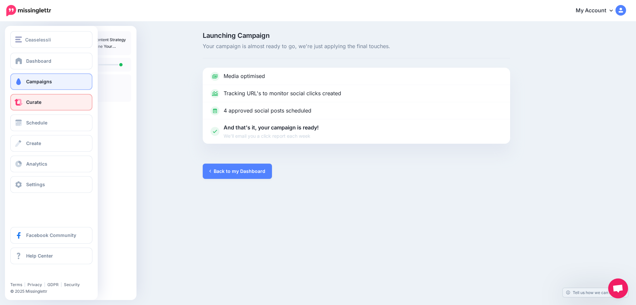
click at [38, 101] on span "Curate" at bounding box center [33, 102] width 15 height 6
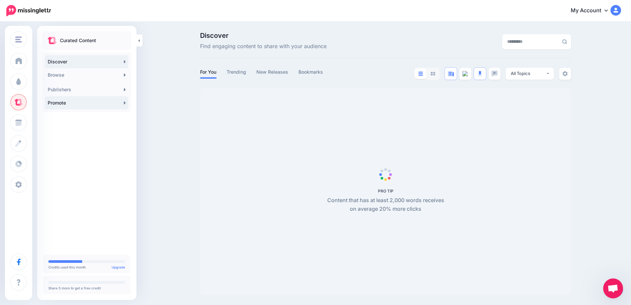
click at [126, 104] on link "Promote" at bounding box center [87, 102] width 84 height 13
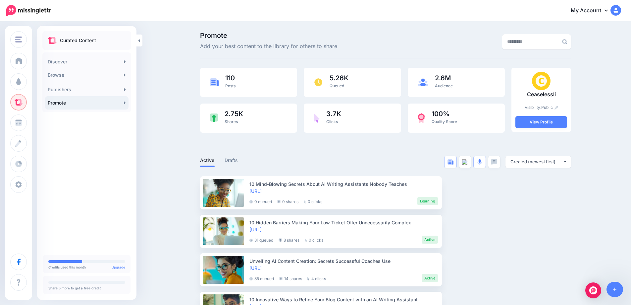
click at [123, 106] on link "Promote" at bounding box center [87, 102] width 84 height 13
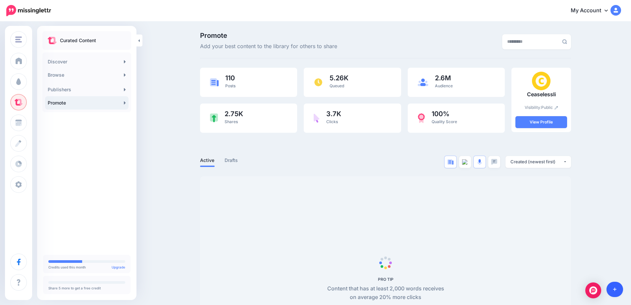
click at [616, 286] on link at bounding box center [615, 288] width 17 height 15
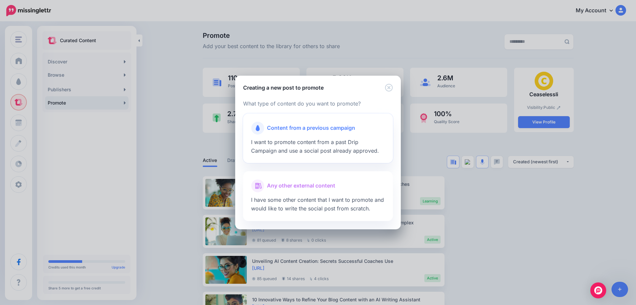
click at [315, 138] on div at bounding box center [318, 136] width 134 height 3
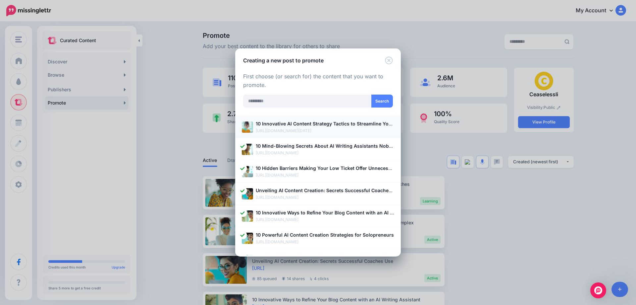
click at [292, 131] on p "[URL][DOMAIN_NAME][DATE]" at bounding box center [325, 130] width 139 height 7
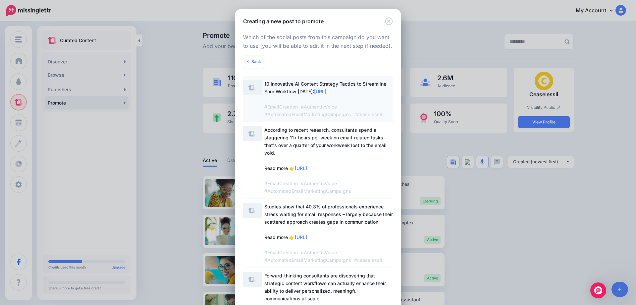
click at [300, 89] on span "10 Innovative AI Content Strategy Tactics to Streamline Your Workflow Today: ht…" at bounding box center [325, 99] width 122 height 36
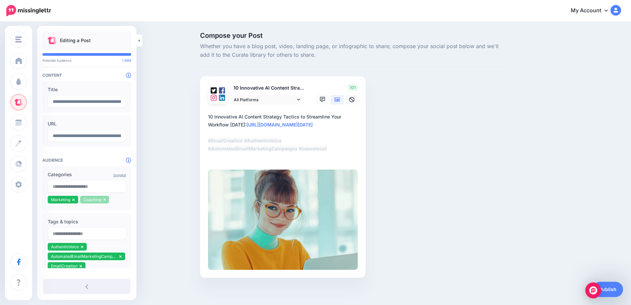
click at [106, 201] on li "Coaching" at bounding box center [94, 200] width 29 height 8
click at [104, 202] on icon at bounding box center [104, 200] width 3 height 4
click at [65, 187] on input "text" at bounding box center [87, 186] width 78 height 12
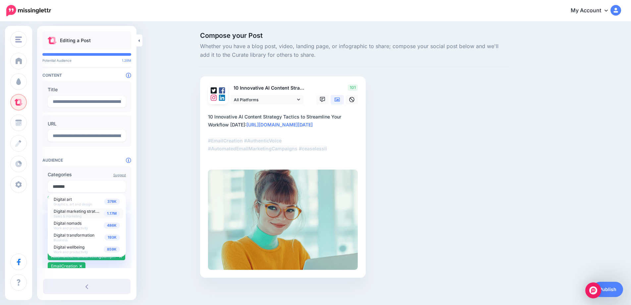
type input "*******"
click at [105, 216] on span "1.17M" at bounding box center [112, 213] width 16 height 6
click at [87, 189] on input "text" at bounding box center [87, 186] width 78 height 12
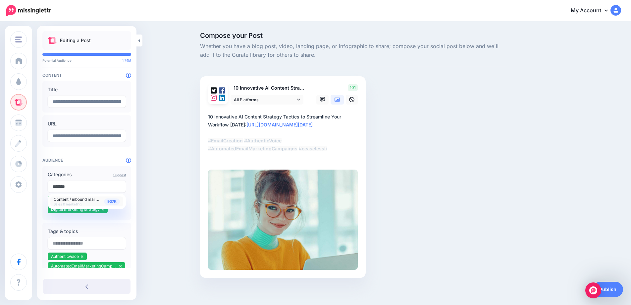
type input "*******"
click at [112, 202] on span "907K" at bounding box center [112, 201] width 16 height 6
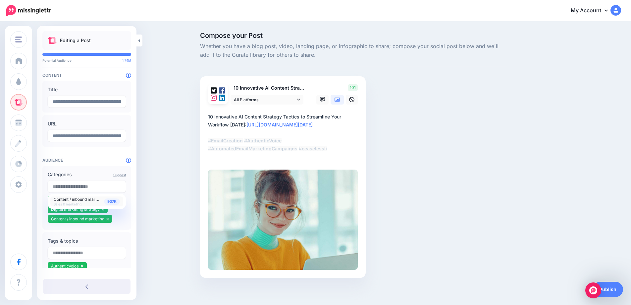
click at [154, 200] on div "Compose your Post Whether you have a blog post, video, landing page, or infogra…" at bounding box center [315, 164] width 631 height 285
click at [609, 288] on link "Publish" at bounding box center [608, 288] width 30 height 15
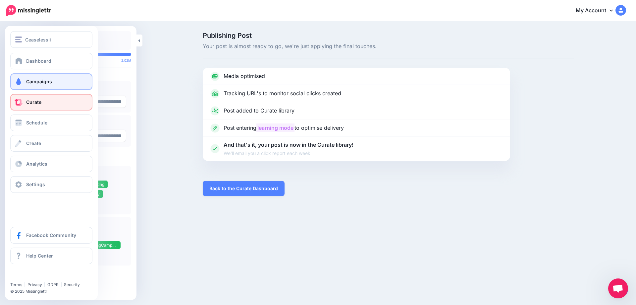
click at [27, 81] on span "Campaigns" at bounding box center [39, 82] width 26 height 6
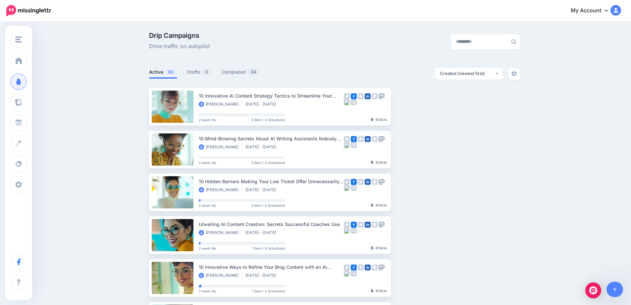
click at [188, 72] on ul "Active 82 Drafts 2 Completed 34" at bounding box center [242, 73] width 186 height 11
click at [197, 73] on link "Drafts 2" at bounding box center [199, 72] width 25 height 8
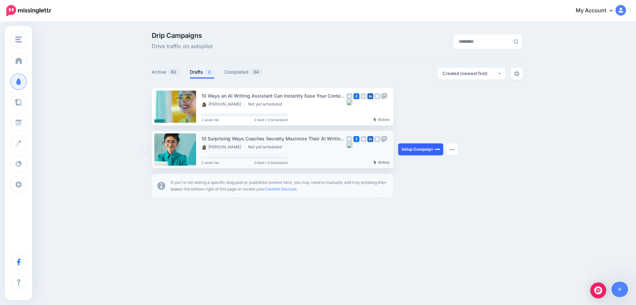
click at [426, 151] on link "Setup Campaign" at bounding box center [420, 149] width 45 height 12
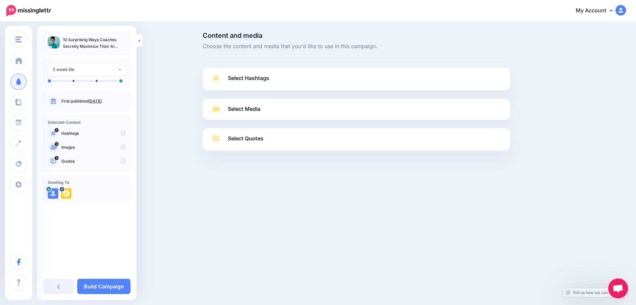
click at [102, 100] on link "Aug. 26, 2025" at bounding box center [94, 100] width 13 height 5
click at [255, 79] on span "Select Hashtags" at bounding box center [248, 78] width 41 height 9
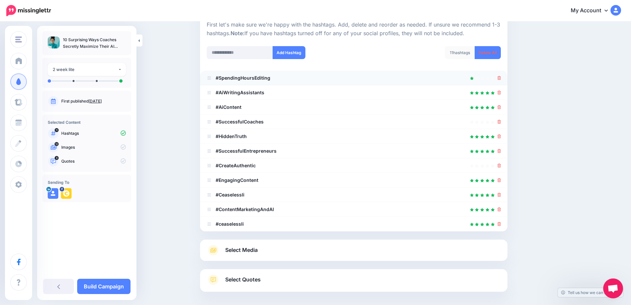
scroll to position [70, 0]
click at [501, 197] on div at bounding box center [500, 194] width 4 height 8
click at [501, 194] on icon at bounding box center [500, 194] width 4 height 4
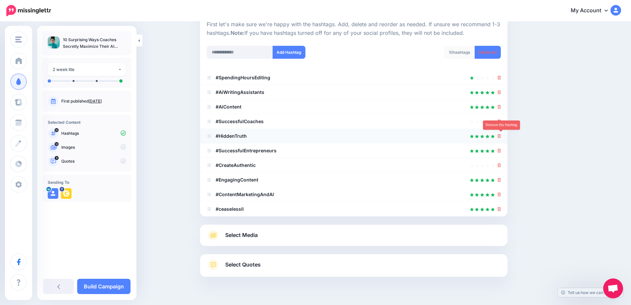
click at [501, 137] on icon at bounding box center [500, 136] width 4 height 4
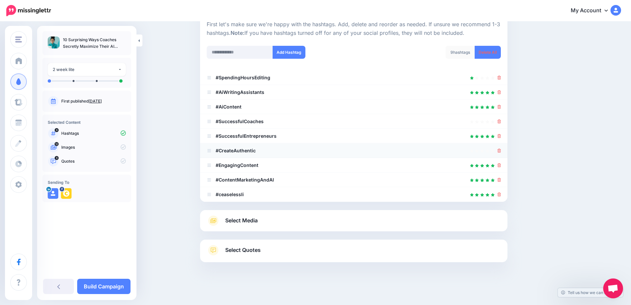
click at [499, 150] on div at bounding box center [354, 151] width 294 height 8
click at [501, 150] on icon at bounding box center [500, 150] width 4 height 4
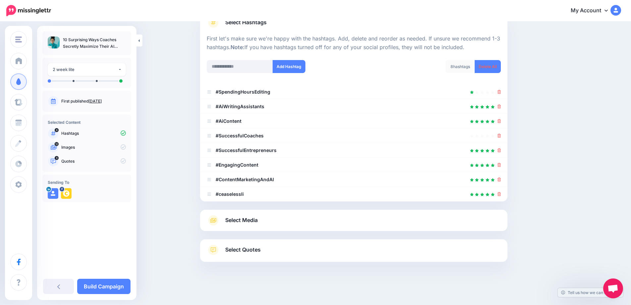
scroll to position [56, 0]
click at [501, 93] on icon at bounding box center [500, 92] width 4 height 4
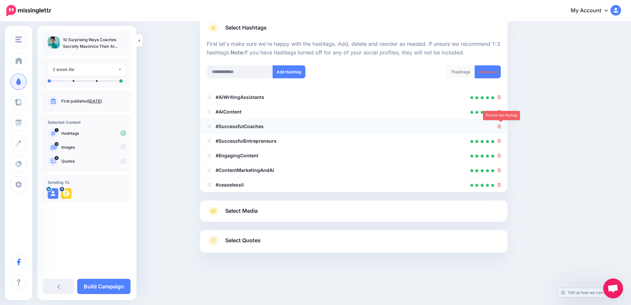
click at [501, 127] on icon at bounding box center [500, 126] width 4 height 4
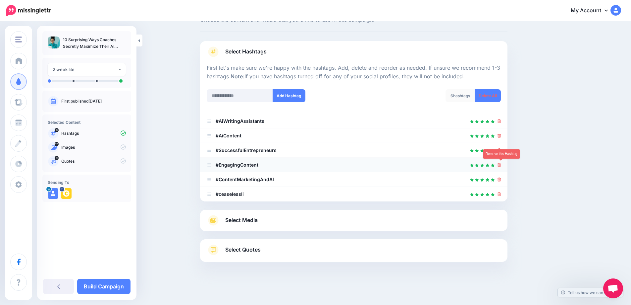
click at [501, 165] on icon at bounding box center [500, 165] width 4 height 4
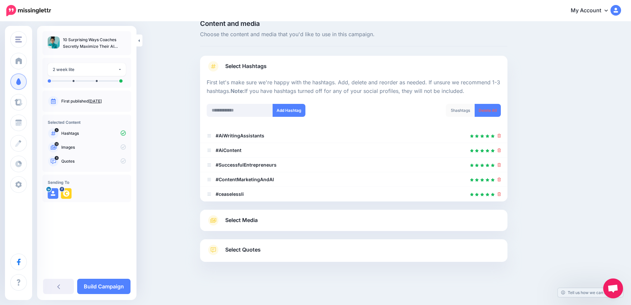
click at [245, 217] on span "Select Media" at bounding box center [241, 219] width 32 height 9
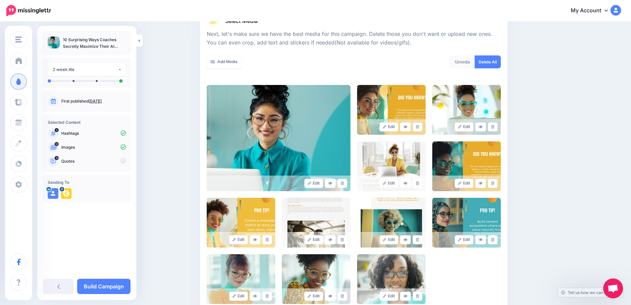
scroll to position [88, 0]
click at [498, 126] on link at bounding box center [493, 126] width 10 height 9
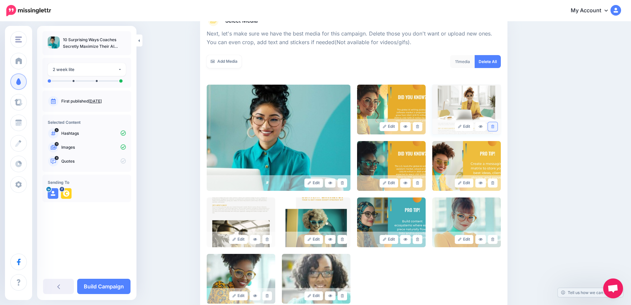
click at [495, 127] on icon at bounding box center [493, 127] width 3 height 4
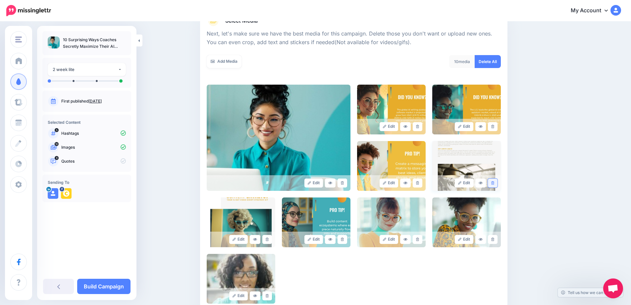
click at [495, 183] on icon at bounding box center [493, 183] width 3 height 4
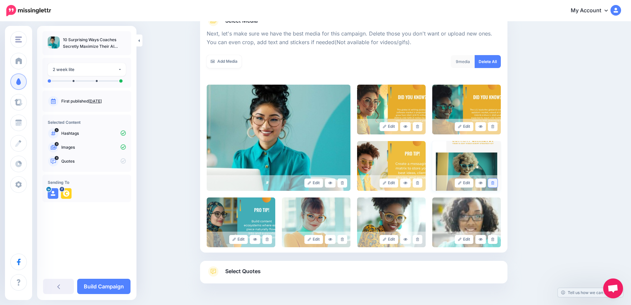
click at [498, 184] on link at bounding box center [493, 182] width 10 height 9
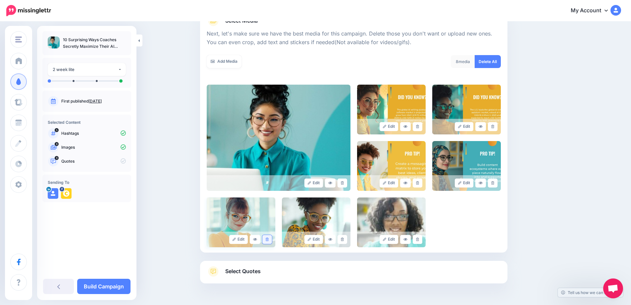
click at [269, 240] on icon at bounding box center [267, 239] width 3 height 4
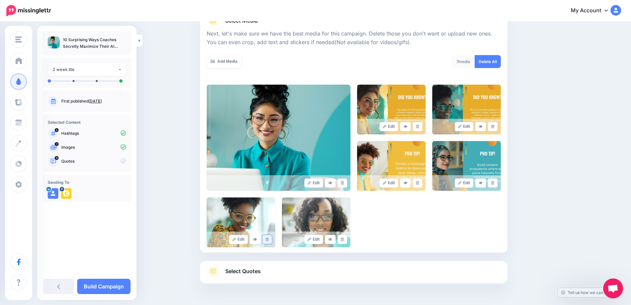
click at [269, 239] on icon at bounding box center [267, 239] width 3 height 4
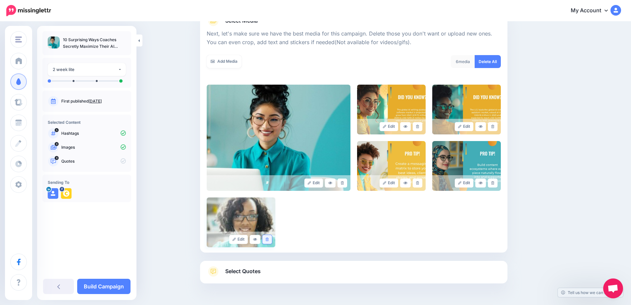
click at [271, 242] on link at bounding box center [268, 239] width 10 height 9
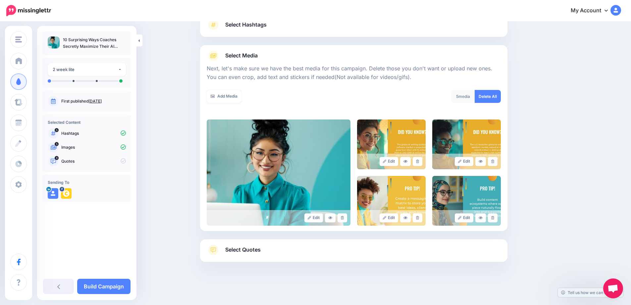
scroll to position [53, 0]
click at [256, 251] on span "Select Quotes" at bounding box center [242, 249] width 35 height 9
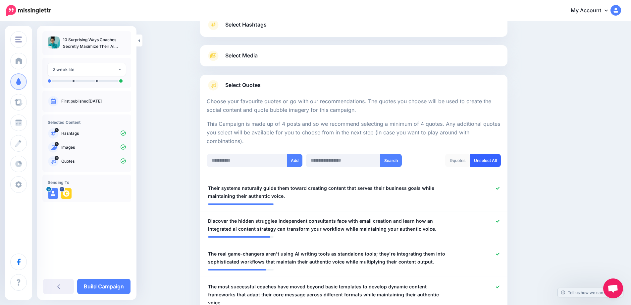
click at [487, 163] on link "Unselect All" at bounding box center [485, 160] width 31 height 13
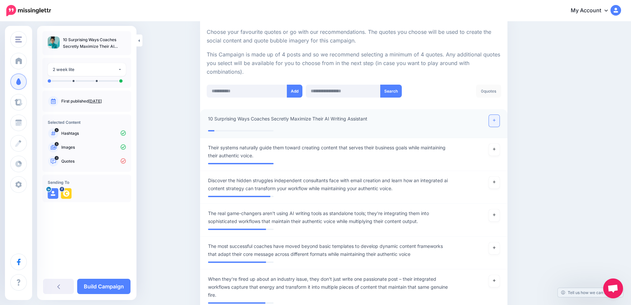
scroll to position [123, 0]
click at [496, 121] on icon at bounding box center [494, 120] width 3 height 4
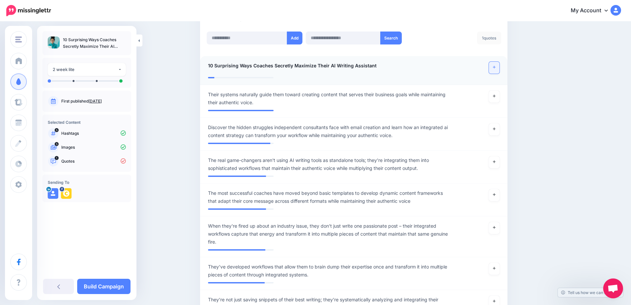
scroll to position [176, 0]
click at [496, 196] on icon at bounding box center [494, 194] width 3 height 4
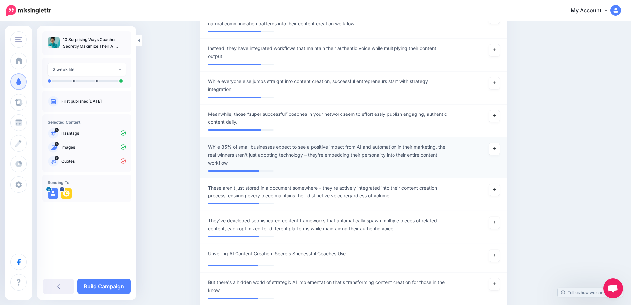
scroll to position [473, 0]
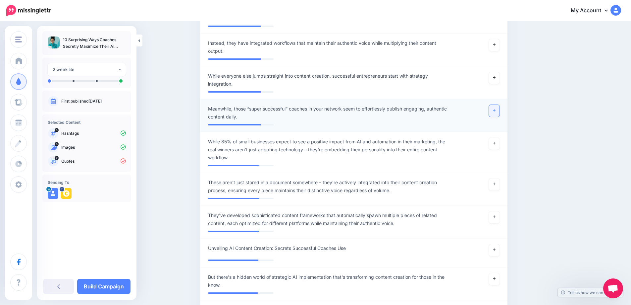
click at [496, 109] on icon at bounding box center [494, 110] width 3 height 3
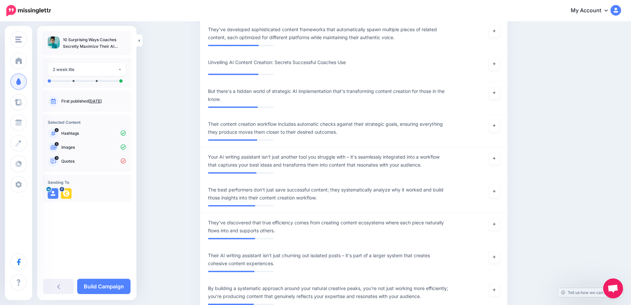
scroll to position [659, 0]
click at [496, 156] on icon at bounding box center [494, 158] width 3 height 4
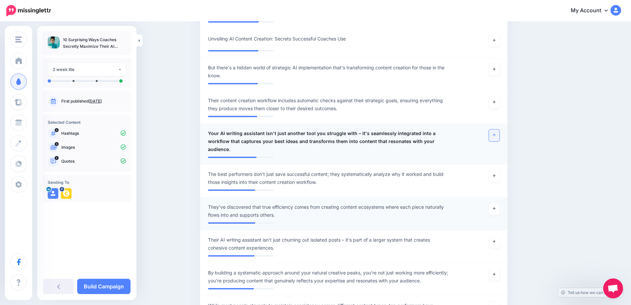
scroll to position [682, 0]
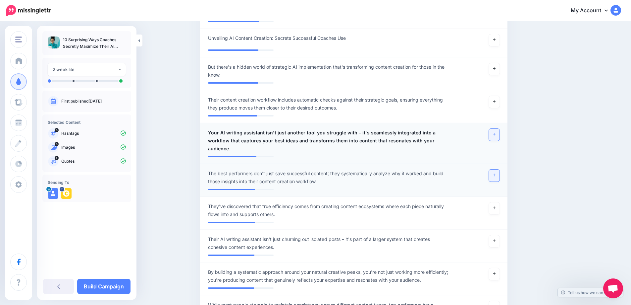
click at [496, 174] on icon at bounding box center [494, 175] width 3 height 3
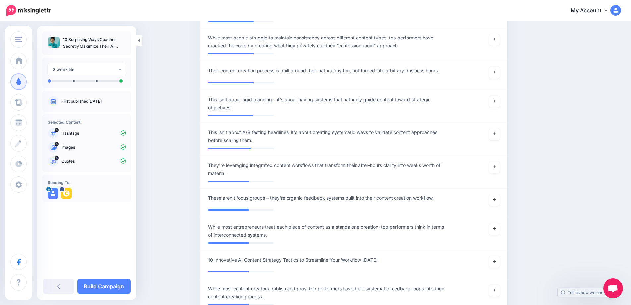
scroll to position [950, 0]
click at [118, 286] on link "Build Campaign" at bounding box center [103, 285] width 53 height 15
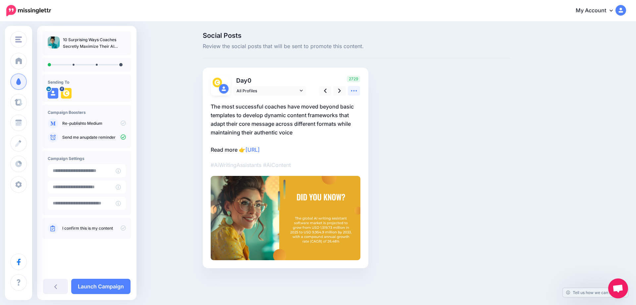
click at [354, 94] on icon at bounding box center [354, 90] width 7 height 7
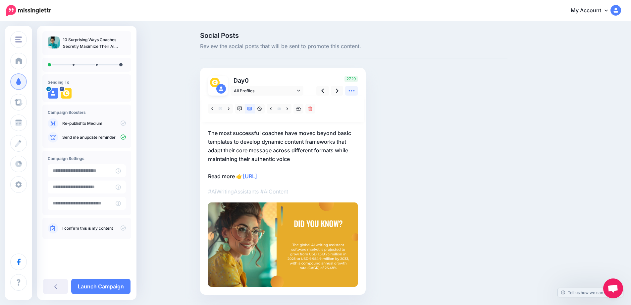
scroll to position [20, 0]
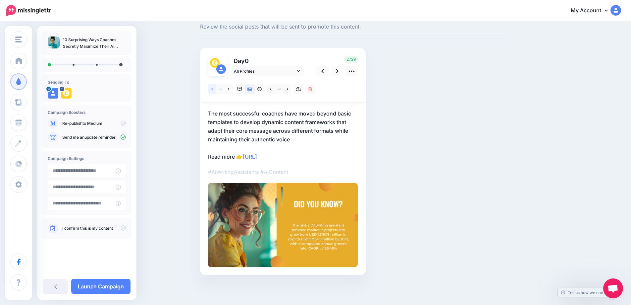
click at [216, 89] on link at bounding box center [212, 89] width 8 height 10
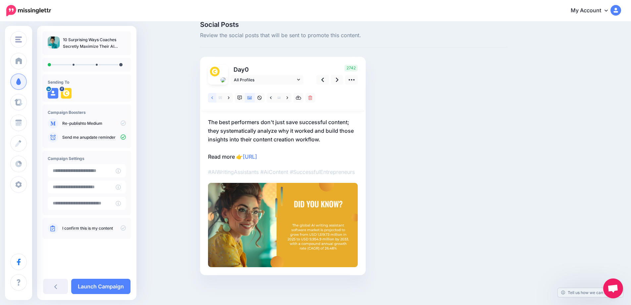
scroll to position [11, 0]
click at [213, 97] on icon at bounding box center [212, 97] width 2 height 5
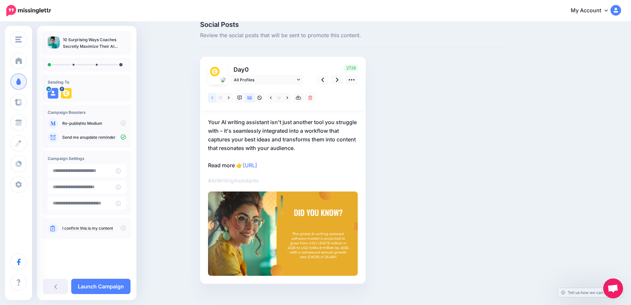
scroll to position [20, 0]
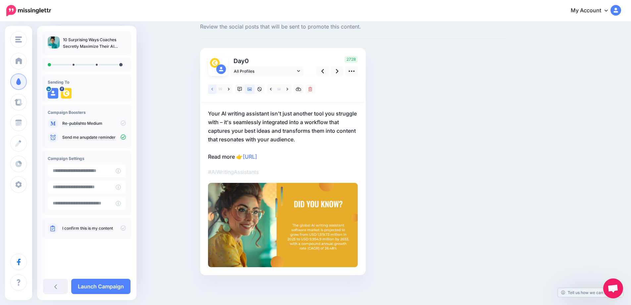
click at [216, 88] on link at bounding box center [212, 89] width 8 height 10
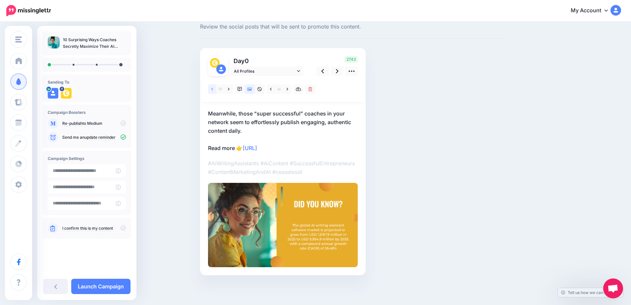
click at [213, 90] on icon at bounding box center [212, 89] width 2 height 5
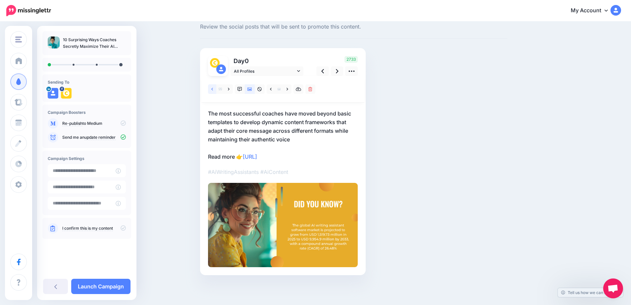
click at [216, 89] on link at bounding box center [212, 89] width 8 height 10
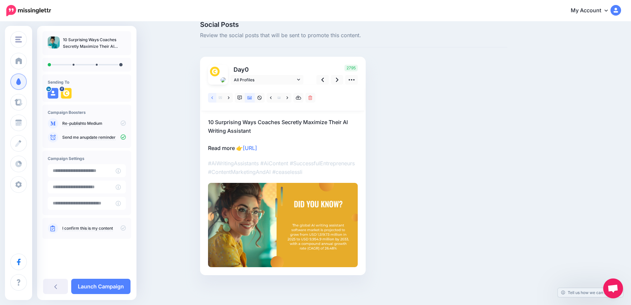
scroll to position [11, 0]
click at [270, 98] on link at bounding box center [271, 98] width 8 height 10
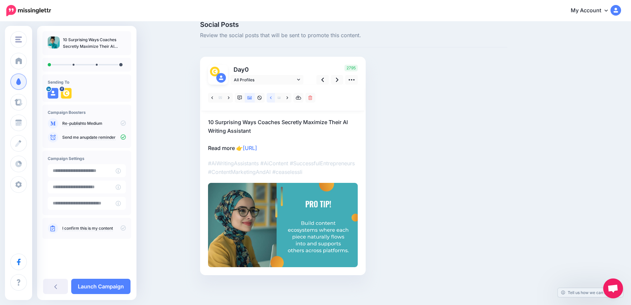
click at [272, 100] on icon at bounding box center [271, 97] width 2 height 5
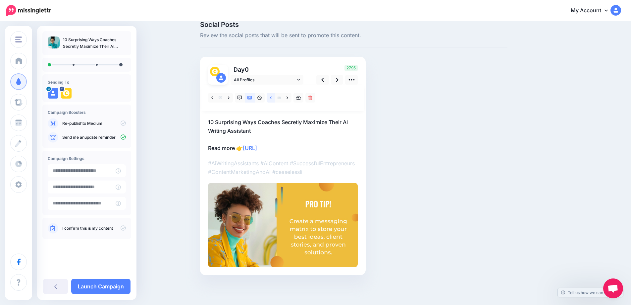
click at [272, 98] on icon at bounding box center [271, 97] width 2 height 5
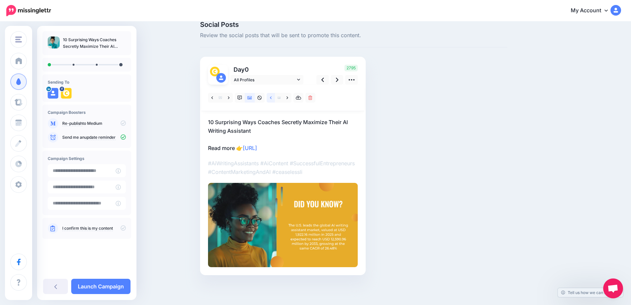
click at [272, 97] on icon at bounding box center [271, 97] width 2 height 5
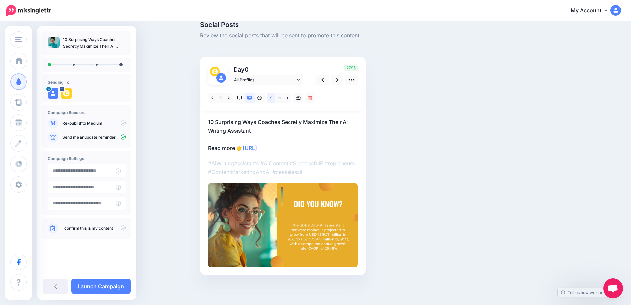
click at [272, 97] on icon at bounding box center [271, 97] width 2 height 5
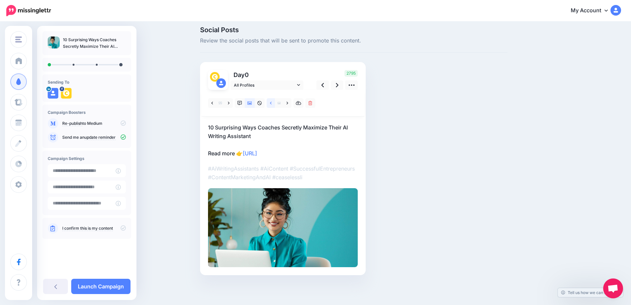
scroll to position [6, 0]
click at [339, 83] on icon at bounding box center [337, 85] width 3 height 7
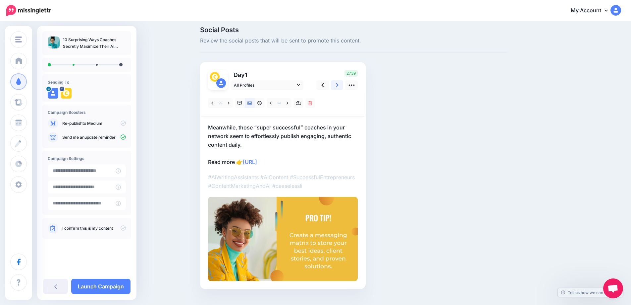
click at [339, 85] on icon at bounding box center [337, 85] width 3 height 4
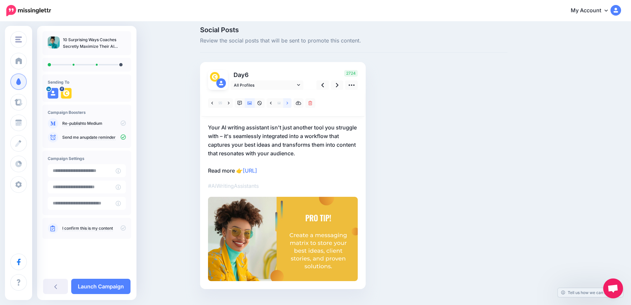
click at [287, 103] on link at bounding box center [287, 103] width 8 height 10
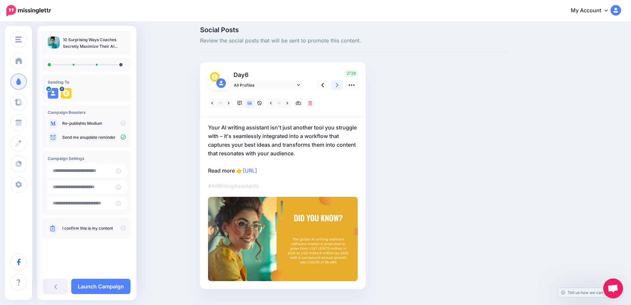
click at [339, 87] on icon at bounding box center [337, 85] width 3 height 4
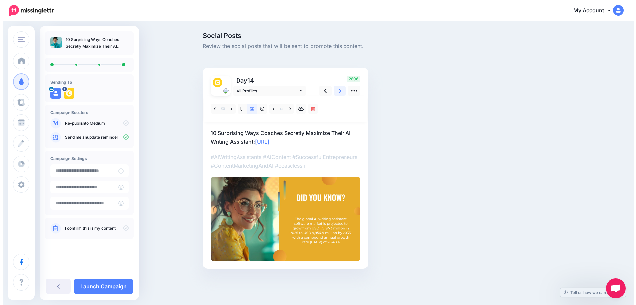
scroll to position [0, 0]
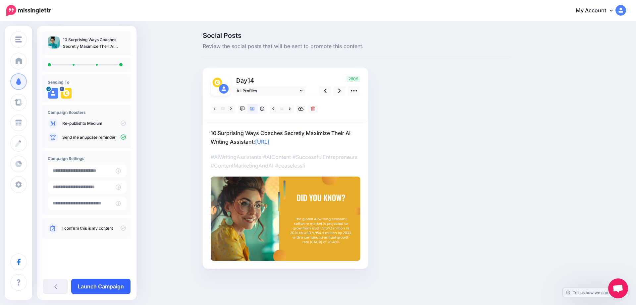
click at [100, 288] on link "Launch Campaign" at bounding box center [100, 285] width 59 height 15
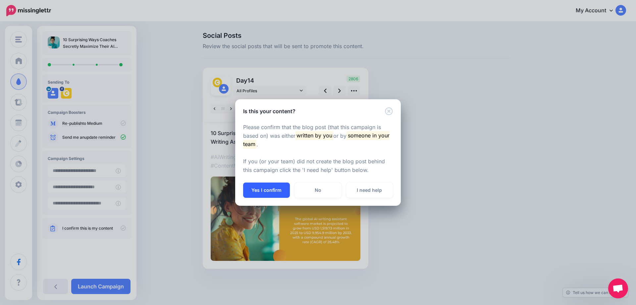
click at [257, 191] on button "Yes I confirm" at bounding box center [266, 189] width 47 height 15
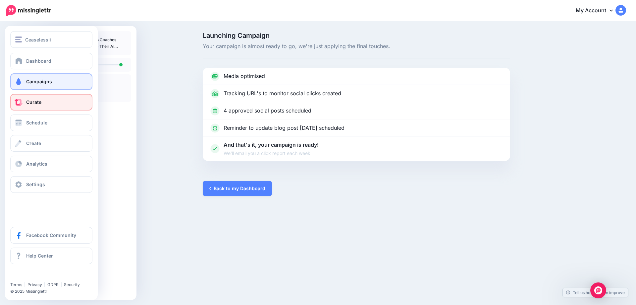
click at [21, 102] on span at bounding box center [18, 102] width 9 height 7
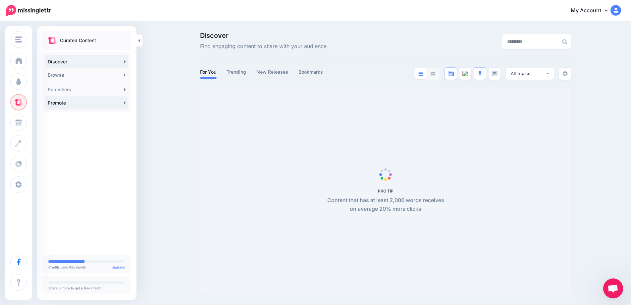
click at [122, 103] on link "Promote" at bounding box center [87, 102] width 84 height 13
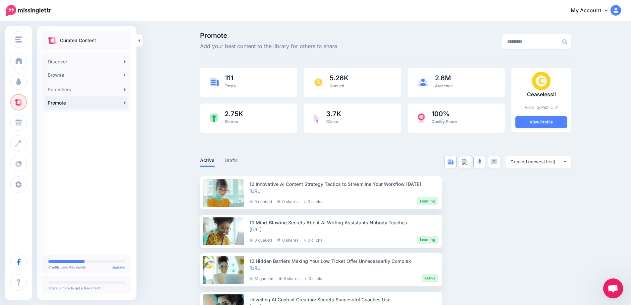
click at [122, 103] on link "Promote" at bounding box center [87, 102] width 84 height 13
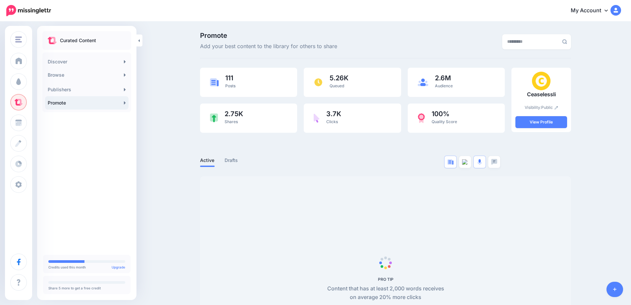
click at [614, 290] on icon at bounding box center [616, 289] width 4 height 5
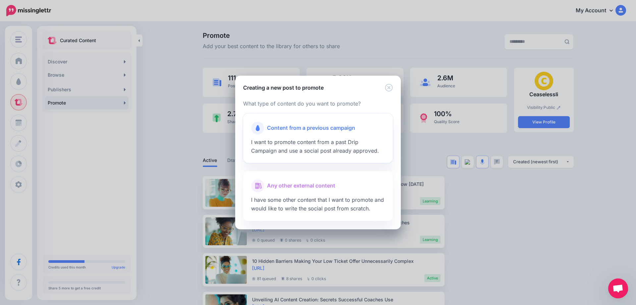
click at [289, 136] on div at bounding box center [318, 136] width 134 height 3
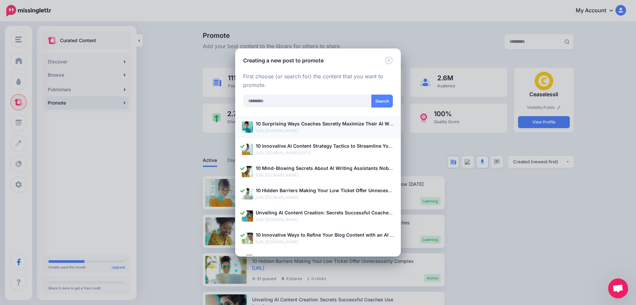
click at [285, 126] on b "10 Surprising Ways Coaches Secretly Maximize Their AI Writing Assistant" at bounding box center [340, 124] width 169 height 6
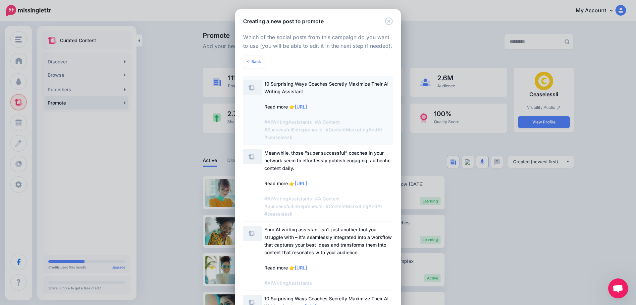
click at [277, 96] on span "10 Surprising Ways Coaches Secretly Maximize Their AI Writing Assistant Read mo…" at bounding box center [326, 110] width 124 height 59
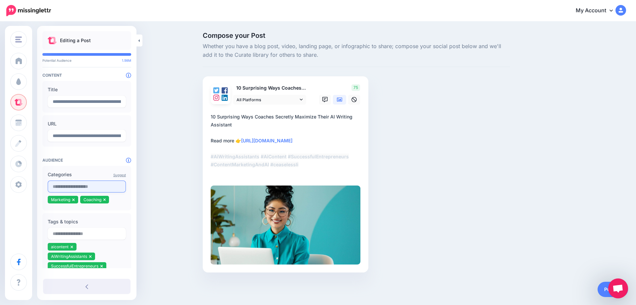
click at [85, 185] on input "text" at bounding box center [87, 186] width 78 height 12
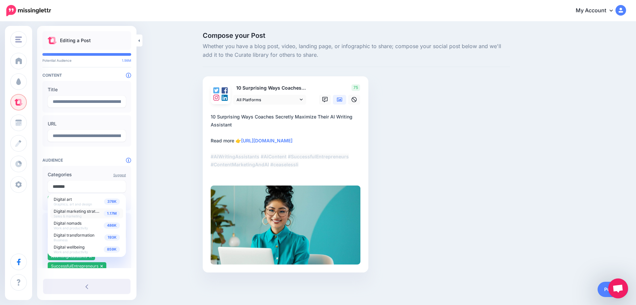
type input "*******"
click at [108, 212] on span "1.17M" at bounding box center [112, 213] width 16 height 6
click at [154, 200] on div "Compose your Post Whether you have a blog post, video, landing page, or infogra…" at bounding box center [318, 162] width 636 height 280
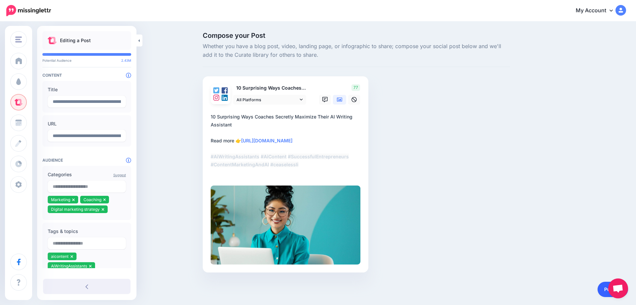
click at [604, 290] on link "Publish" at bounding box center [613, 288] width 30 height 15
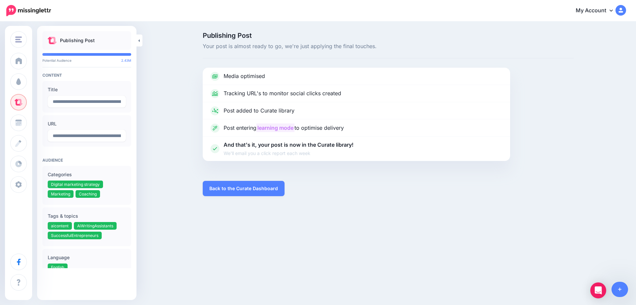
click at [257, 29] on div "Publishing Post Your post is almost ready to go, we're just applying the final …" at bounding box center [318, 114] width 636 height 184
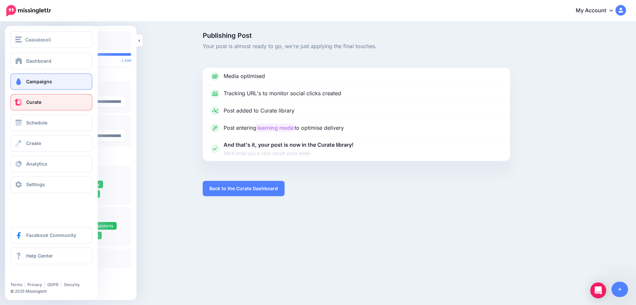
click at [18, 83] on span at bounding box center [18, 81] width 9 height 7
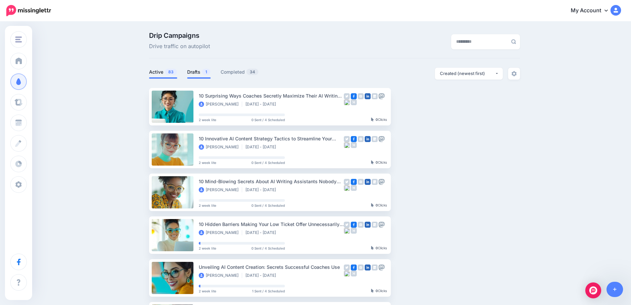
click at [199, 71] on link "Drafts 1" at bounding box center [199, 72] width 24 height 8
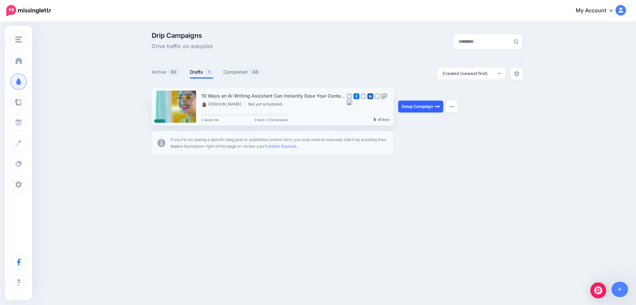
click at [418, 107] on link "Setup Campaign" at bounding box center [420, 106] width 45 height 12
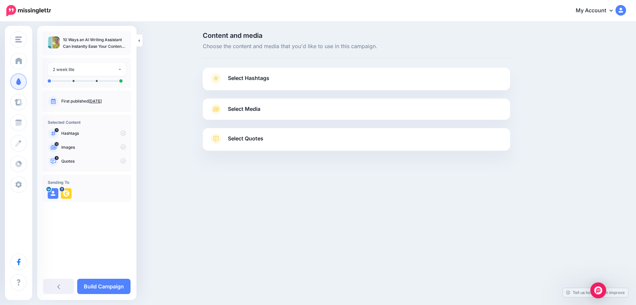
click at [252, 75] on span "Select Hashtags" at bounding box center [248, 78] width 41 height 9
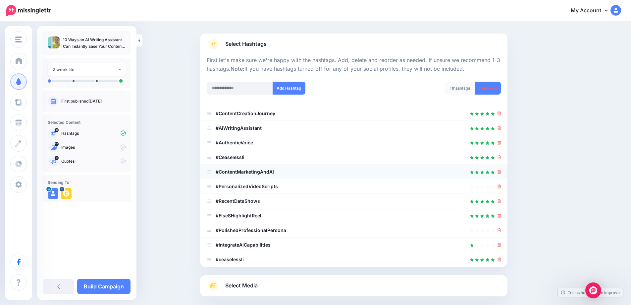
scroll to position [40, 0]
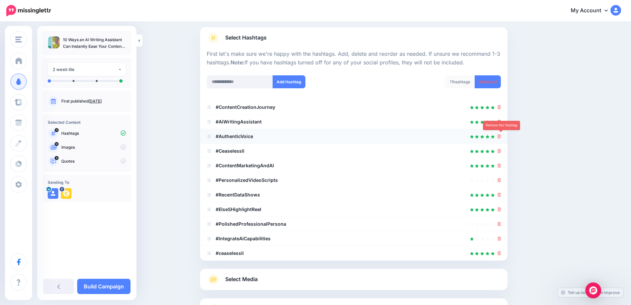
click at [501, 137] on icon at bounding box center [500, 136] width 4 height 4
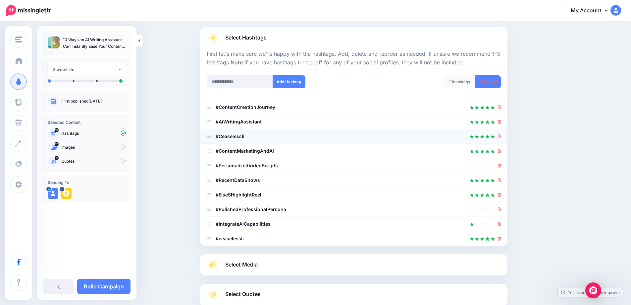
click at [501, 139] on div at bounding box center [500, 136] width 4 height 8
click at [500, 162] on link at bounding box center [500, 165] width 4 height 6
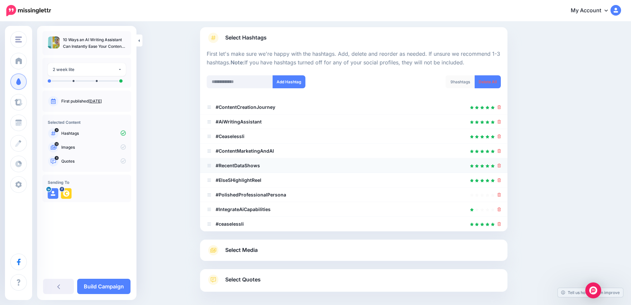
click at [498, 167] on div at bounding box center [354, 165] width 294 height 8
click at [501, 163] on icon at bounding box center [500, 165] width 4 height 4
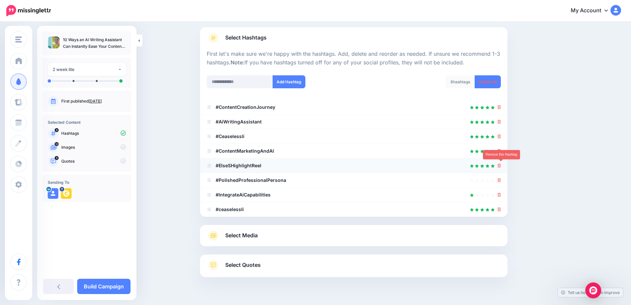
click at [501, 167] on icon at bounding box center [500, 165] width 4 height 4
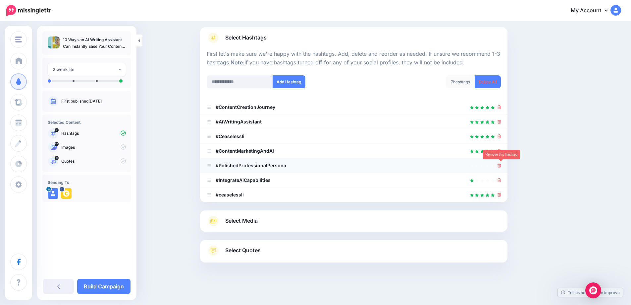
click at [500, 165] on icon at bounding box center [500, 165] width 4 height 4
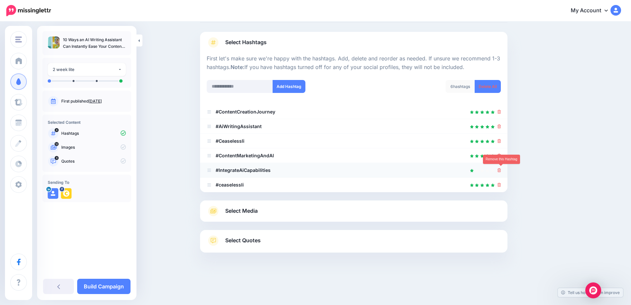
click at [501, 169] on icon at bounding box center [500, 170] width 4 height 4
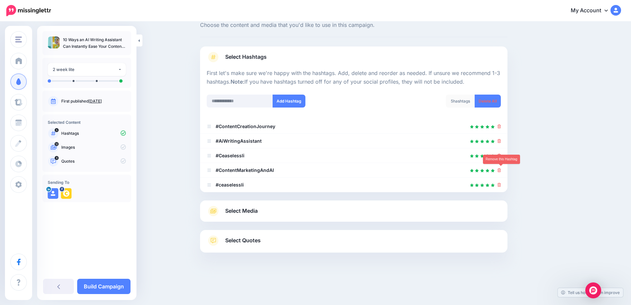
scroll to position [21, 0]
click at [501, 157] on icon at bounding box center [500, 155] width 4 height 4
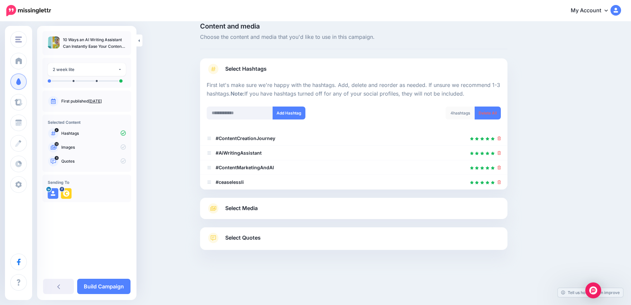
click at [257, 206] on span "Select Media" at bounding box center [241, 208] width 32 height 9
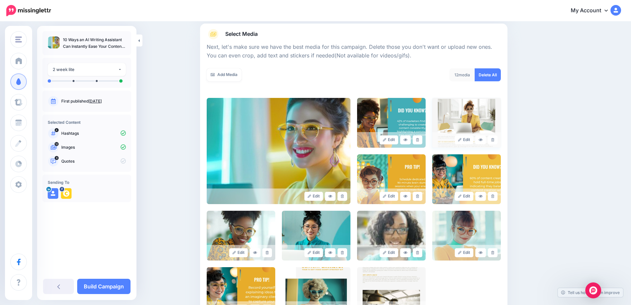
scroll to position [76, 0]
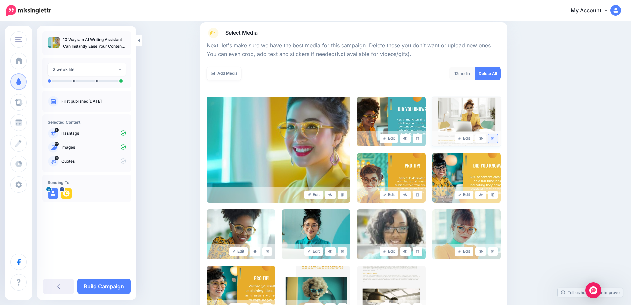
click at [495, 137] on icon at bounding box center [493, 139] width 3 height 4
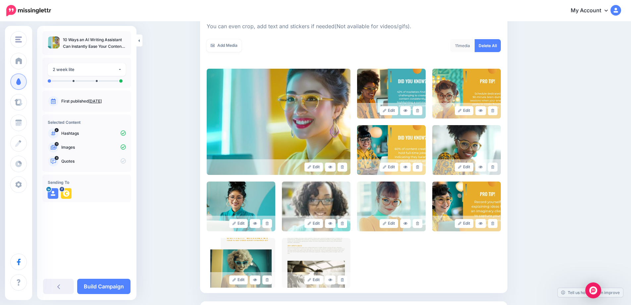
scroll to position [104, 0]
click at [495, 167] on icon at bounding box center [493, 167] width 3 height 4
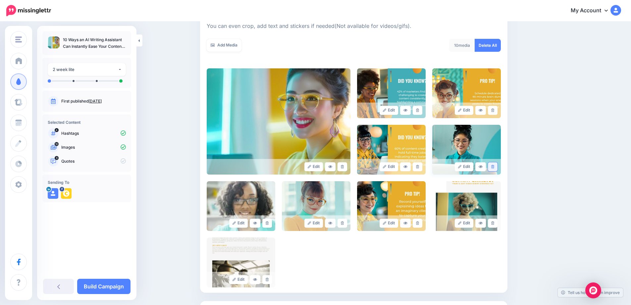
click at [497, 168] on link at bounding box center [493, 166] width 10 height 9
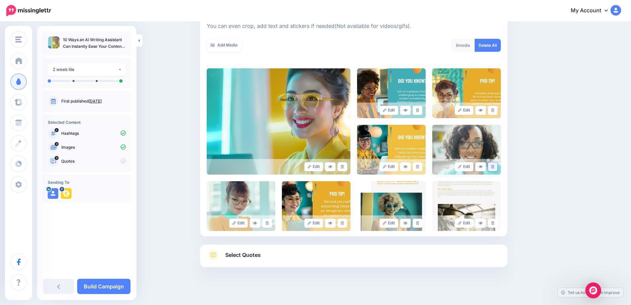
click at [496, 169] on link at bounding box center [493, 166] width 10 height 9
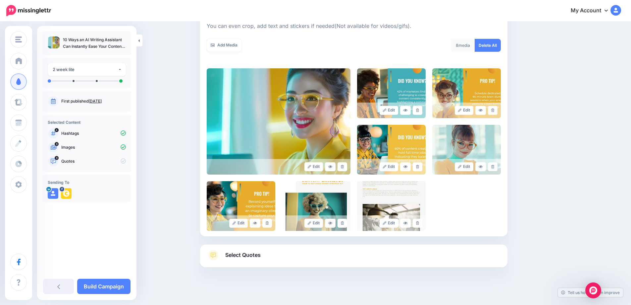
click at [496, 169] on link at bounding box center [493, 166] width 10 height 9
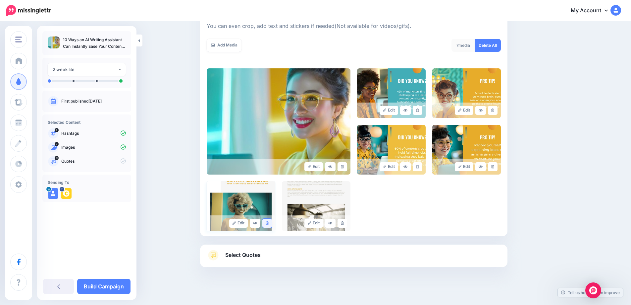
click at [268, 225] on link at bounding box center [268, 222] width 10 height 9
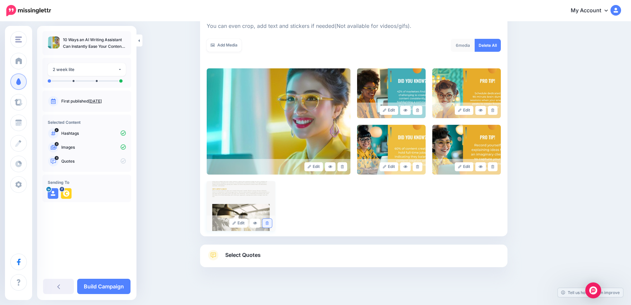
click at [269, 224] on icon at bounding box center [267, 223] width 3 height 4
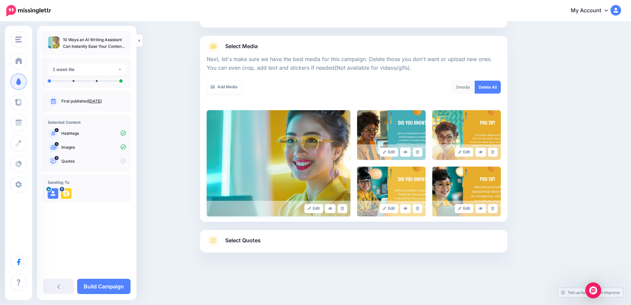
scroll to position [63, 0]
click at [252, 239] on span "Select Quotes" at bounding box center [242, 240] width 35 height 9
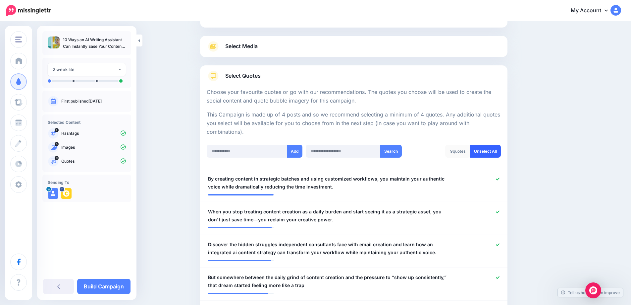
click at [493, 152] on link "Unselect All" at bounding box center [485, 151] width 31 height 13
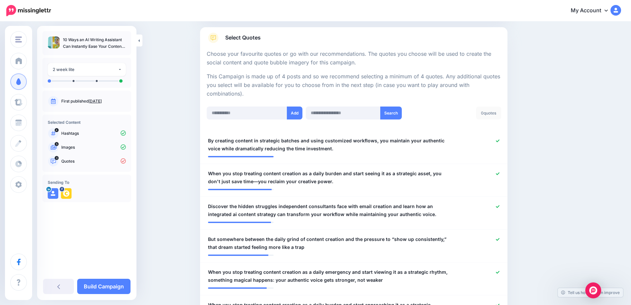
scroll to position [100, 0]
click at [494, 112] on div "0 quotes" at bounding box center [488, 113] width 25 height 13
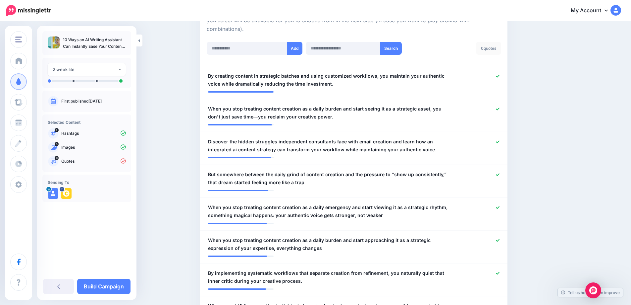
scroll to position [197, 0]
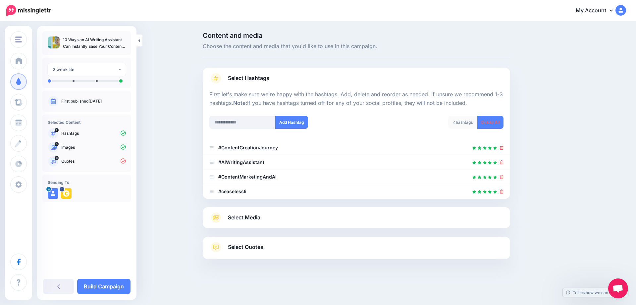
click at [256, 245] on span "Select Quotes" at bounding box center [245, 246] width 35 height 9
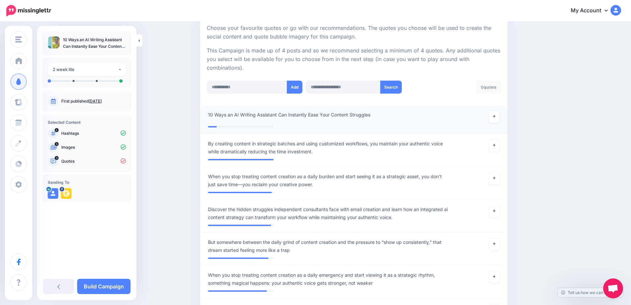
scroll to position [127, 0]
click at [496, 116] on icon at bounding box center [494, 116] width 3 height 4
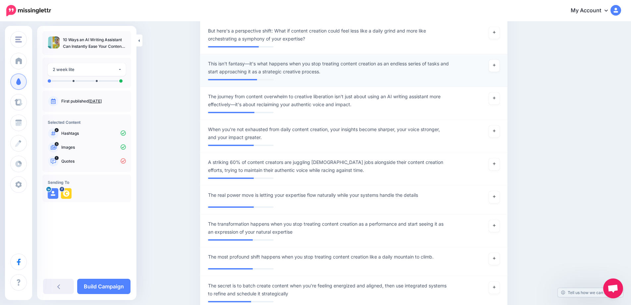
scroll to position [568, 0]
click at [496, 165] on icon at bounding box center [494, 163] width 3 height 3
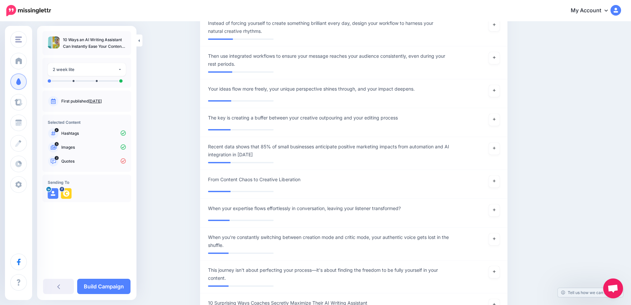
scroll to position [2549, 0]
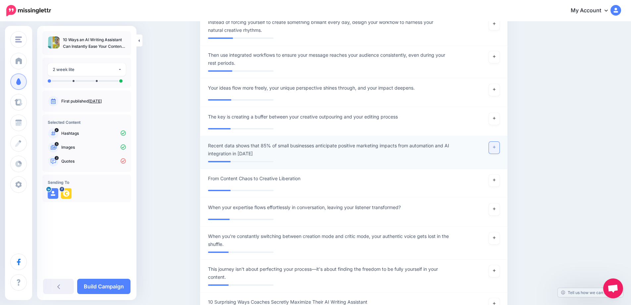
click at [498, 153] on link at bounding box center [494, 148] width 11 height 12
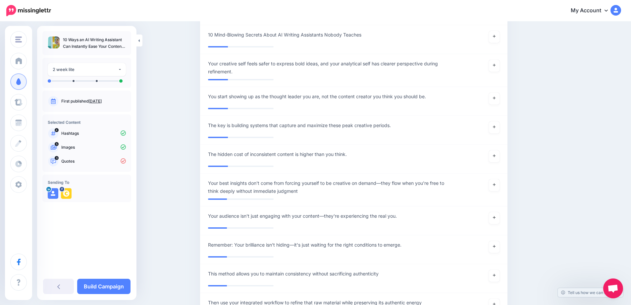
scroll to position [2972, 0]
click at [497, 133] on link at bounding box center [494, 127] width 11 height 12
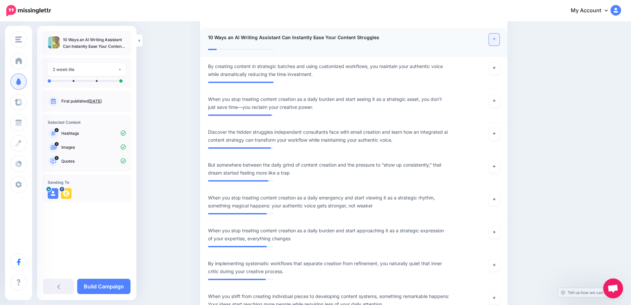
scroll to position [203, 0]
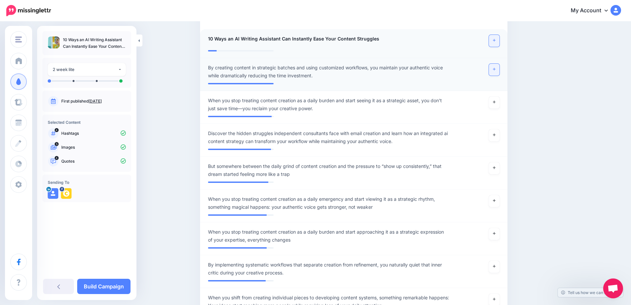
click at [493, 71] on link at bounding box center [494, 70] width 11 height 12
click at [499, 135] on link at bounding box center [494, 135] width 11 height 12
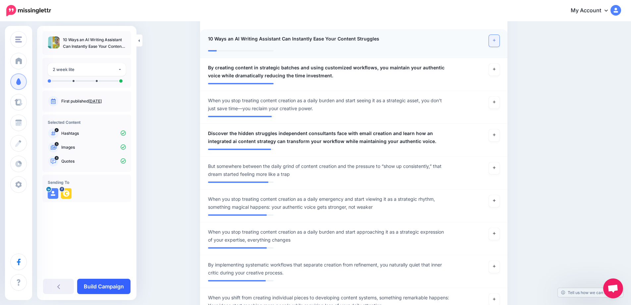
click at [106, 288] on link "Build Campaign" at bounding box center [103, 285] width 53 height 15
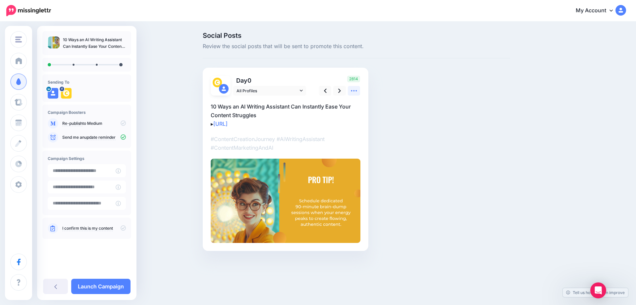
click at [354, 90] on icon at bounding box center [354, 90] width 6 height 1
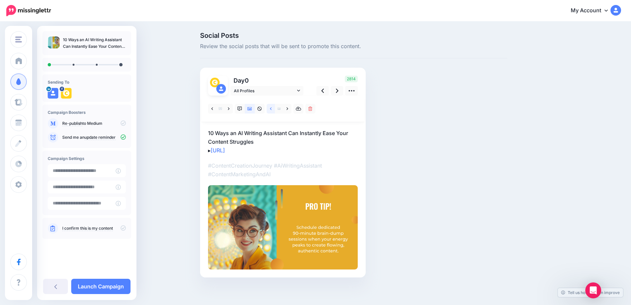
click at [272, 110] on icon at bounding box center [271, 108] width 2 height 3
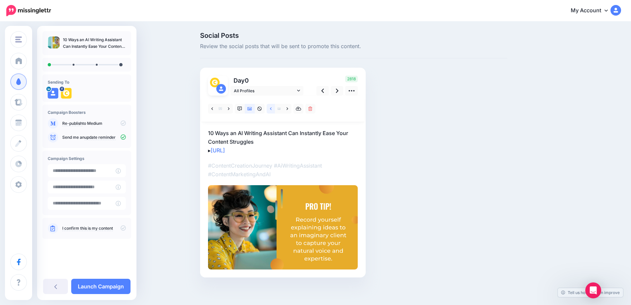
click at [272, 110] on icon at bounding box center [271, 108] width 2 height 3
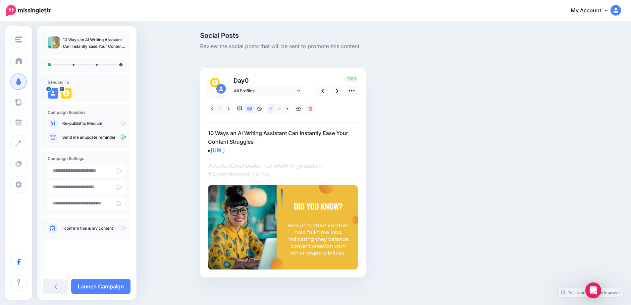
click at [272, 110] on icon at bounding box center [271, 108] width 2 height 3
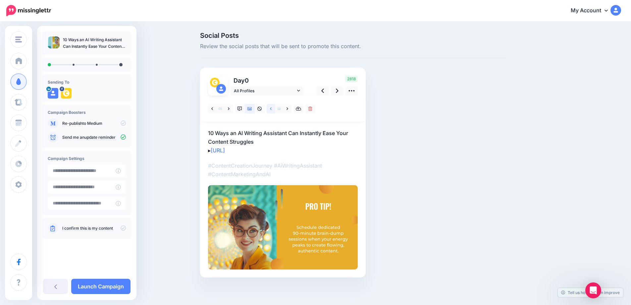
click at [272, 110] on icon at bounding box center [271, 108] width 2 height 3
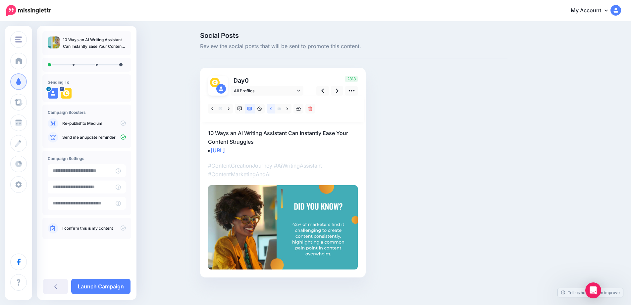
click at [272, 110] on icon at bounding box center [271, 108] width 2 height 3
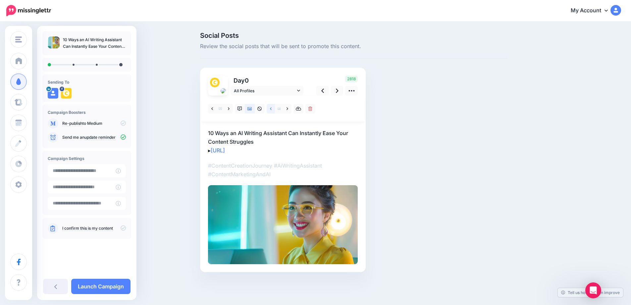
click at [272, 110] on icon at bounding box center [271, 108] width 2 height 3
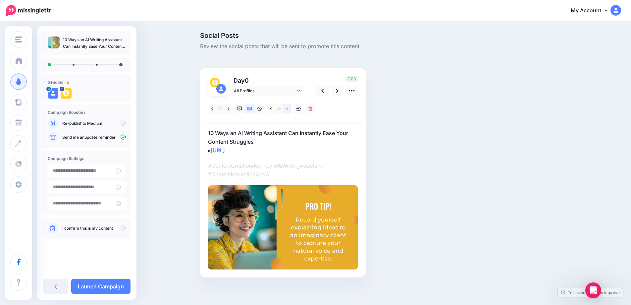
click at [288, 108] on icon at bounding box center [288, 108] width 2 height 5
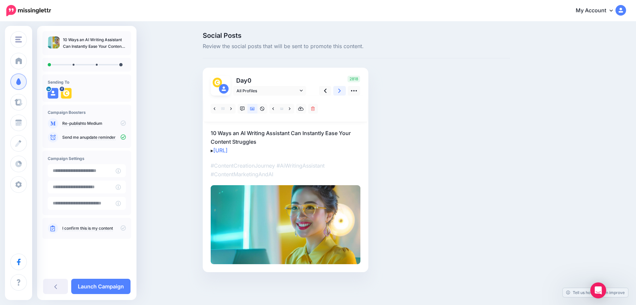
click at [337, 92] on link at bounding box center [339, 91] width 13 height 10
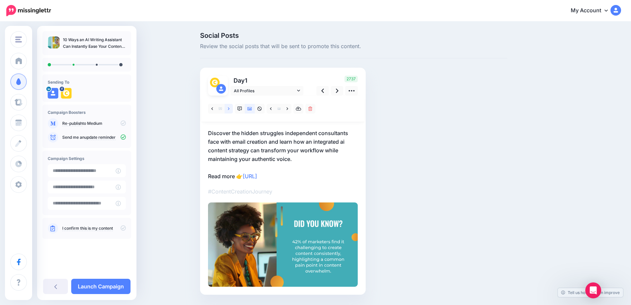
click at [230, 110] on icon at bounding box center [229, 108] width 2 height 5
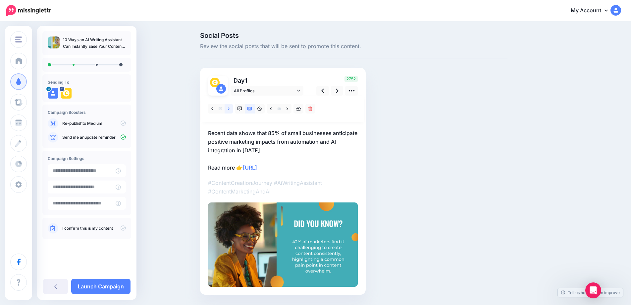
click at [230, 110] on icon at bounding box center [229, 108] width 2 height 5
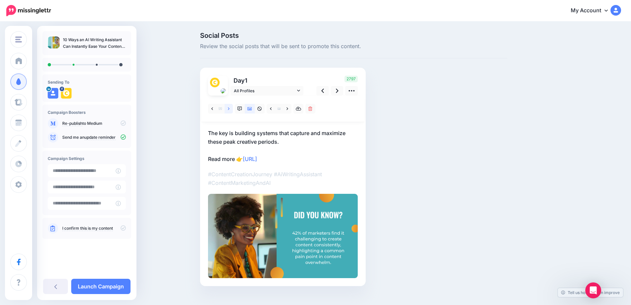
click at [230, 110] on icon at bounding box center [229, 108] width 2 height 5
click at [216, 109] on link at bounding box center [212, 109] width 8 height 10
click at [233, 109] on link at bounding box center [229, 109] width 8 height 10
click at [216, 110] on link at bounding box center [212, 109] width 8 height 10
click at [339, 91] on icon at bounding box center [337, 90] width 3 height 4
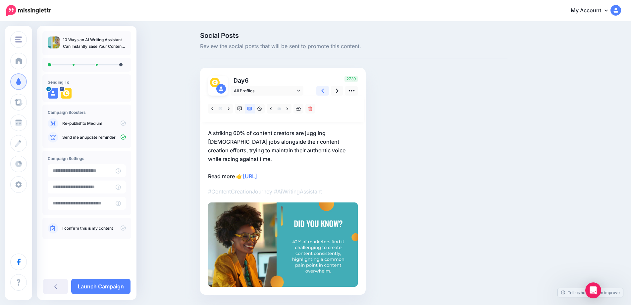
click at [328, 91] on link at bounding box center [323, 91] width 13 height 10
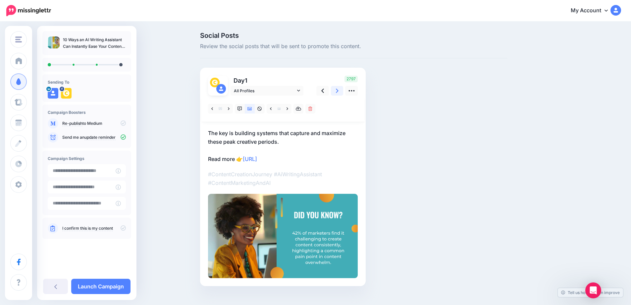
click at [342, 91] on link at bounding box center [337, 91] width 13 height 10
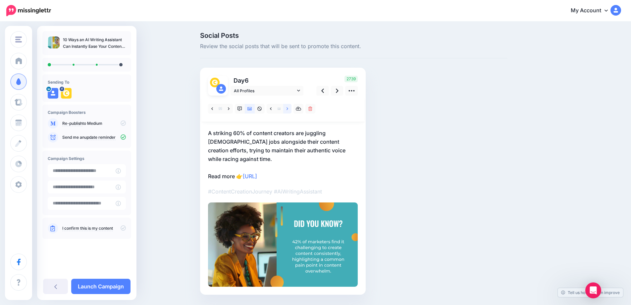
click at [288, 110] on icon at bounding box center [288, 108] width 2 height 5
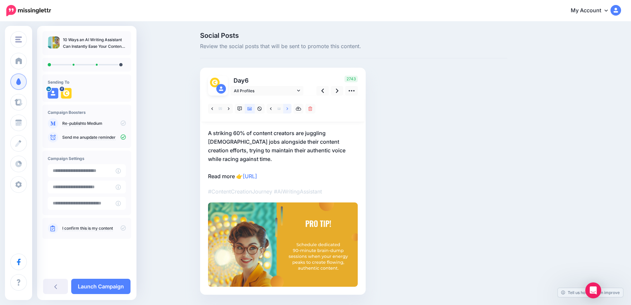
click at [288, 110] on icon at bounding box center [288, 108] width 2 height 3
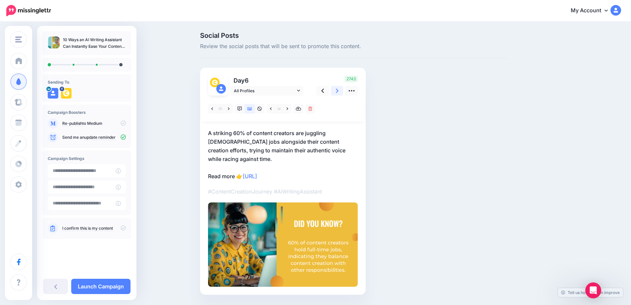
click at [342, 91] on link at bounding box center [337, 91] width 13 height 10
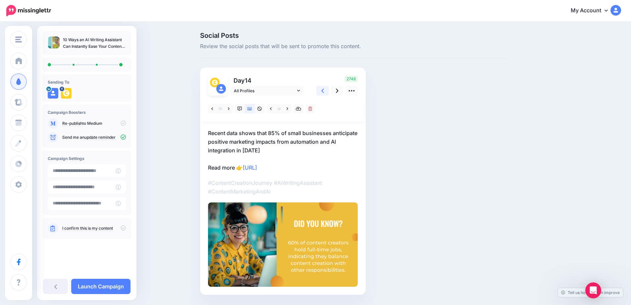
click at [328, 92] on link at bounding box center [323, 91] width 13 height 10
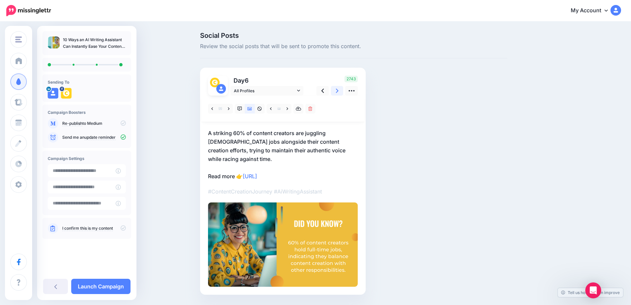
click at [337, 92] on link at bounding box center [337, 91] width 13 height 10
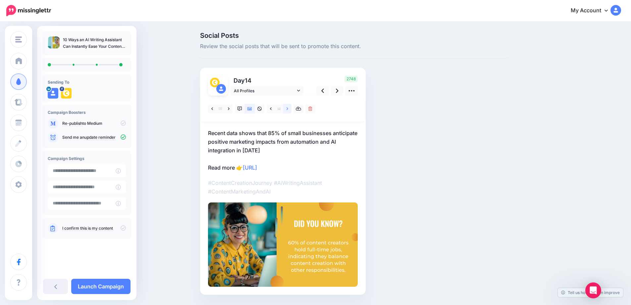
click at [288, 110] on icon at bounding box center [288, 108] width 2 height 5
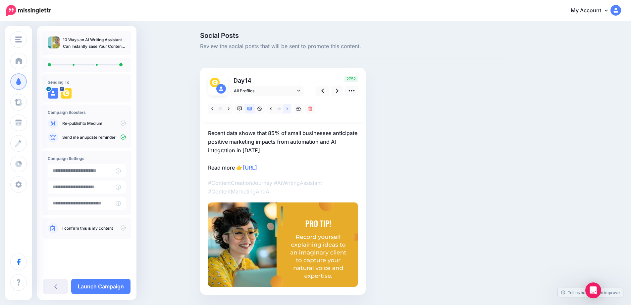
scroll to position [20, 0]
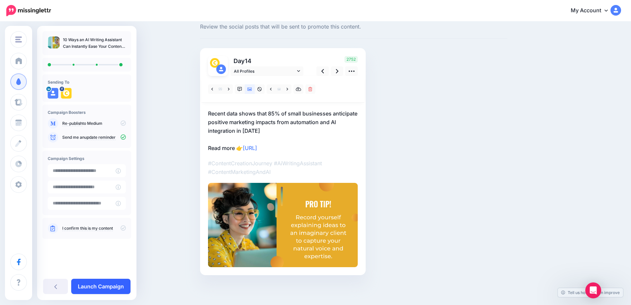
click at [100, 284] on link "Launch Campaign" at bounding box center [100, 285] width 59 height 15
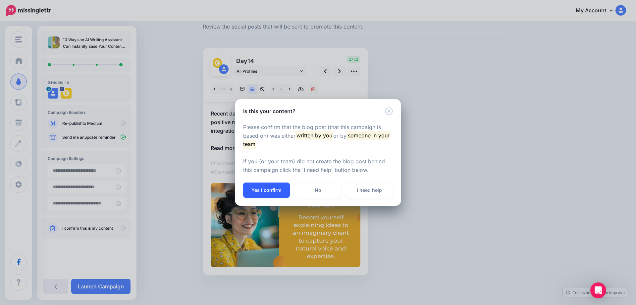
click at [264, 190] on button "Yes I confirm" at bounding box center [266, 189] width 47 height 15
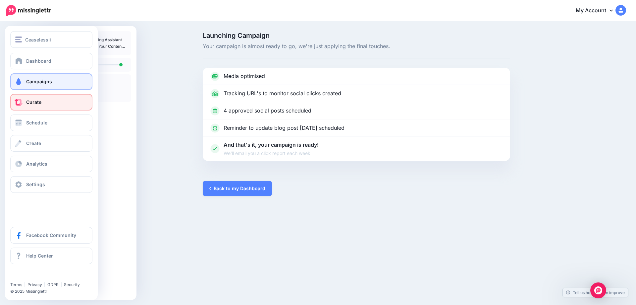
click at [43, 105] on link "Curate" at bounding box center [51, 102] width 82 height 17
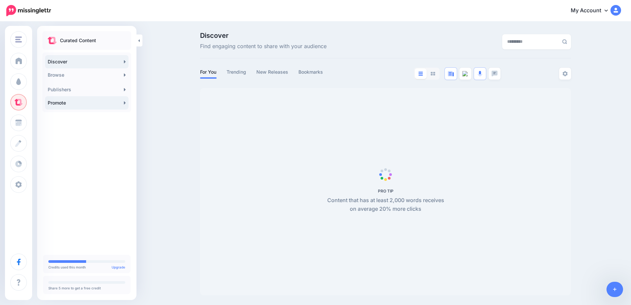
click at [124, 105] on icon at bounding box center [125, 102] width 2 height 5
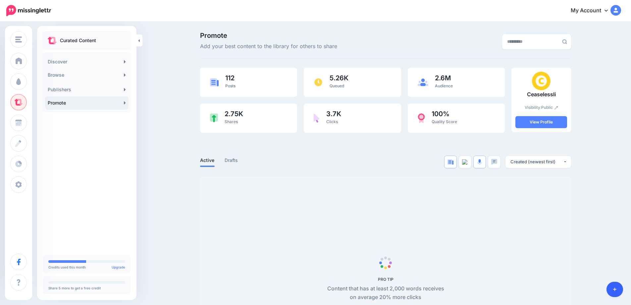
click at [613, 289] on link at bounding box center [615, 288] width 17 height 15
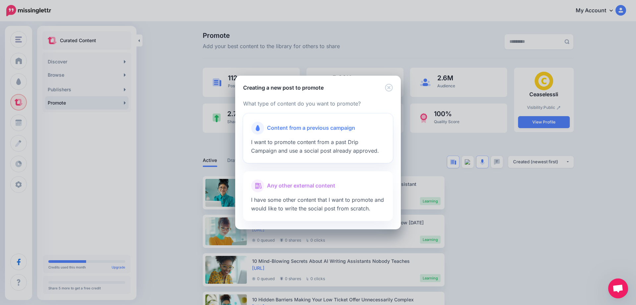
click at [296, 130] on span "Content from a previous campaign" at bounding box center [311, 128] width 88 height 9
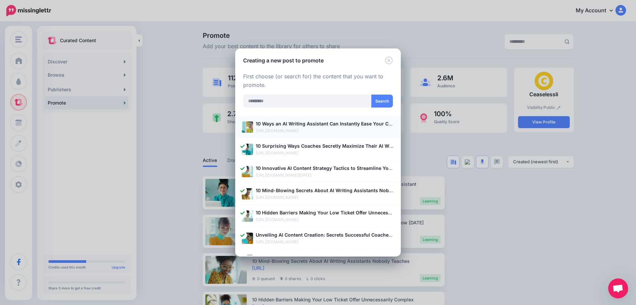
click at [310, 126] on b "10 Ways an AI Writing Assistant Can Instantly Ease Your Content Struggles" at bounding box center [341, 124] width 171 height 6
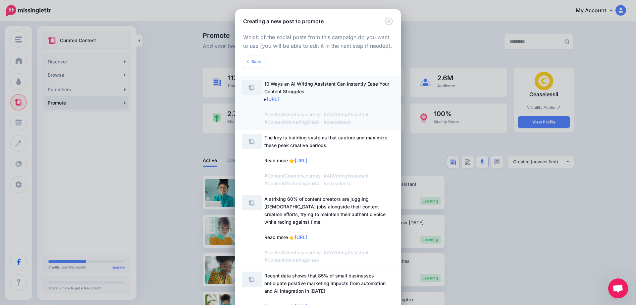
click at [295, 95] on span "10 Ways an AI Writing Assistant Can Instantly Ease Your Content Struggles ▸ [UR…" at bounding box center [326, 103] width 125 height 44
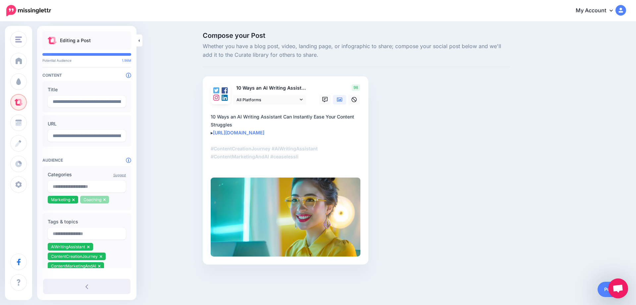
click at [106, 201] on li "Coaching" at bounding box center [94, 200] width 29 height 8
click at [105, 200] on icon at bounding box center [104, 199] width 2 height 3
click at [84, 189] on input "text" at bounding box center [87, 186] width 78 height 12
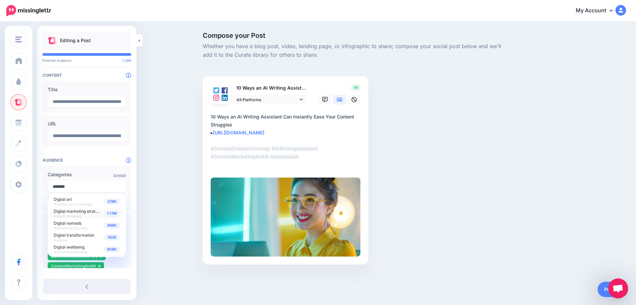
type input "*******"
click at [113, 215] on span "1.17M" at bounding box center [112, 213] width 16 height 6
click at [75, 189] on input "text" at bounding box center [87, 186] width 78 height 12
click at [191, 201] on div "Compose your Post Whether you have a blog post, video, landing page, or infogra…" at bounding box center [318, 158] width 636 height 272
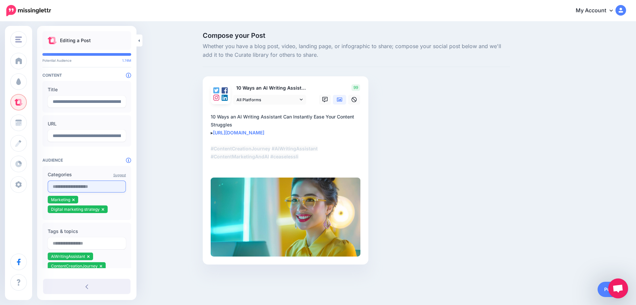
click at [88, 189] on input "text" at bounding box center [87, 186] width 78 height 12
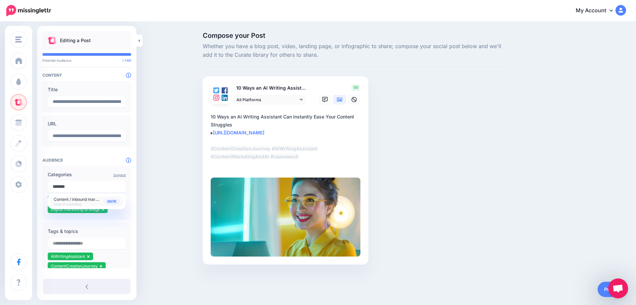
type input "*******"
click at [113, 202] on span "907K" at bounding box center [112, 201] width 16 height 6
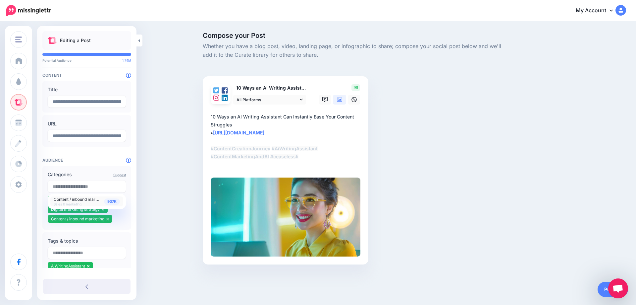
click at [147, 204] on div "Compose your Post Whether you have a blog post, video, landing page, or infogra…" at bounding box center [318, 158] width 636 height 272
click at [604, 289] on link "Publish" at bounding box center [613, 288] width 30 height 15
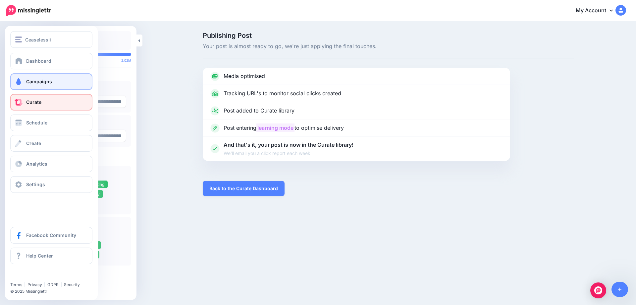
click at [24, 82] on link "Campaigns" at bounding box center [51, 81] width 82 height 17
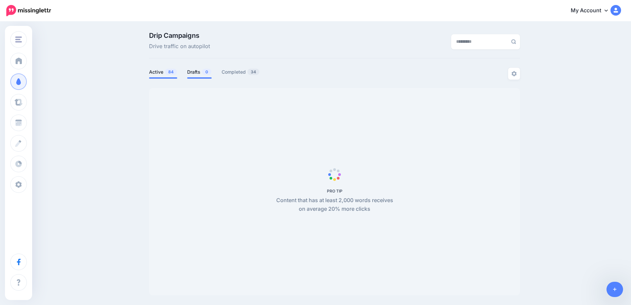
click at [201, 73] on link "Drafts 0" at bounding box center [199, 72] width 25 height 8
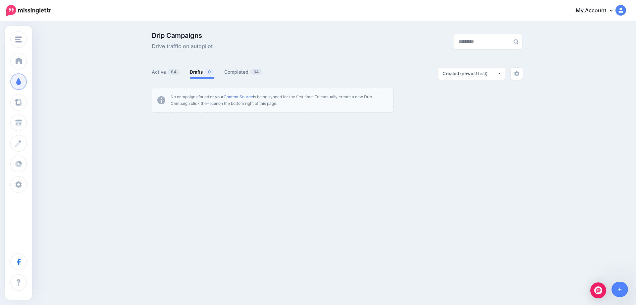
click at [346, 196] on div "Ceaselessli [GEOGRAPHIC_DATA] Add Workspace Dashboard Campaigns Curate Schedule…" at bounding box center [318, 152] width 636 height 305
